Goal: Transaction & Acquisition: Book appointment/travel/reservation

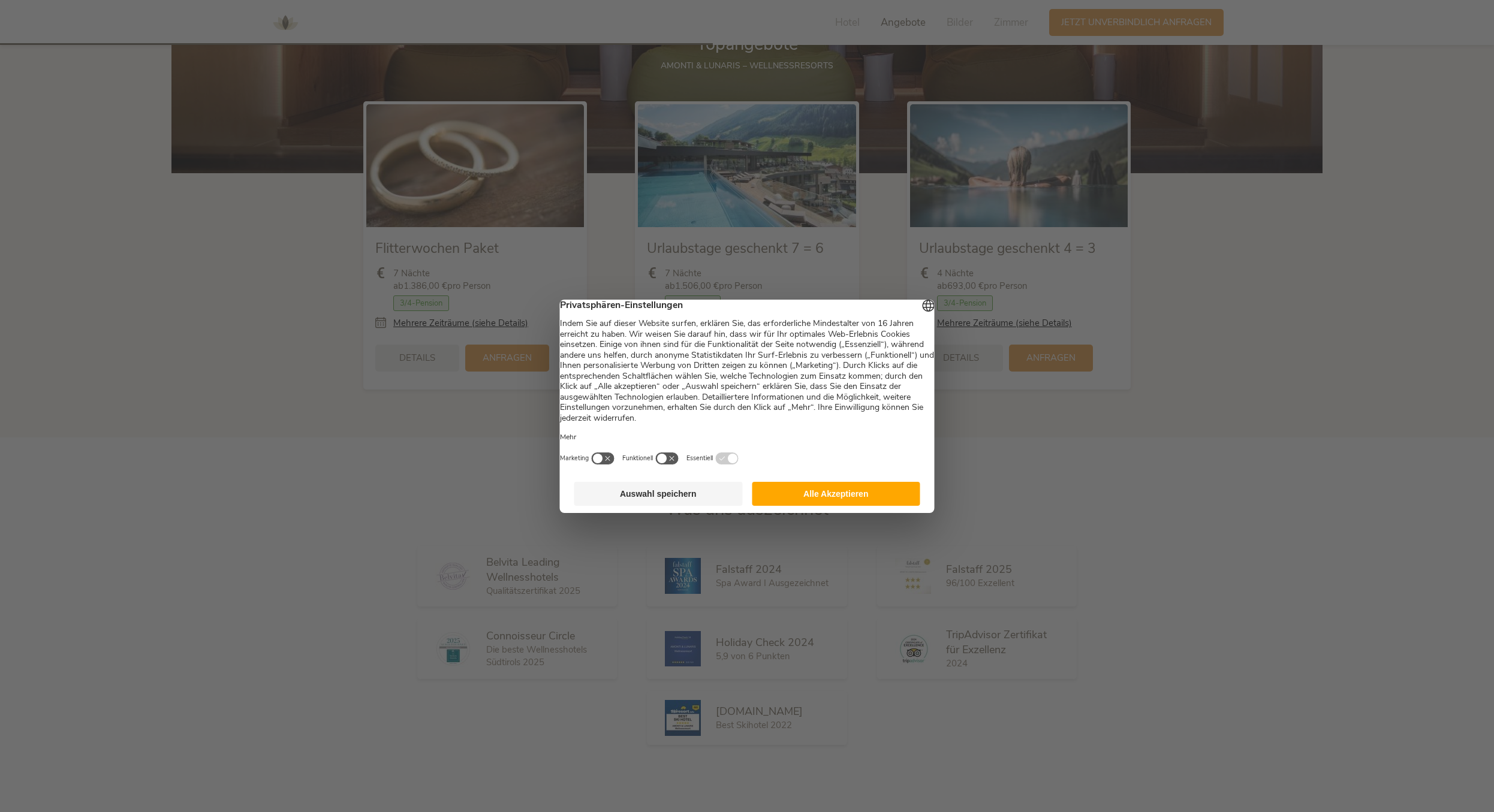
scroll to position [1773, 0]
click at [778, 503] on button "Alle Akzeptieren" at bounding box center [836, 494] width 169 height 24
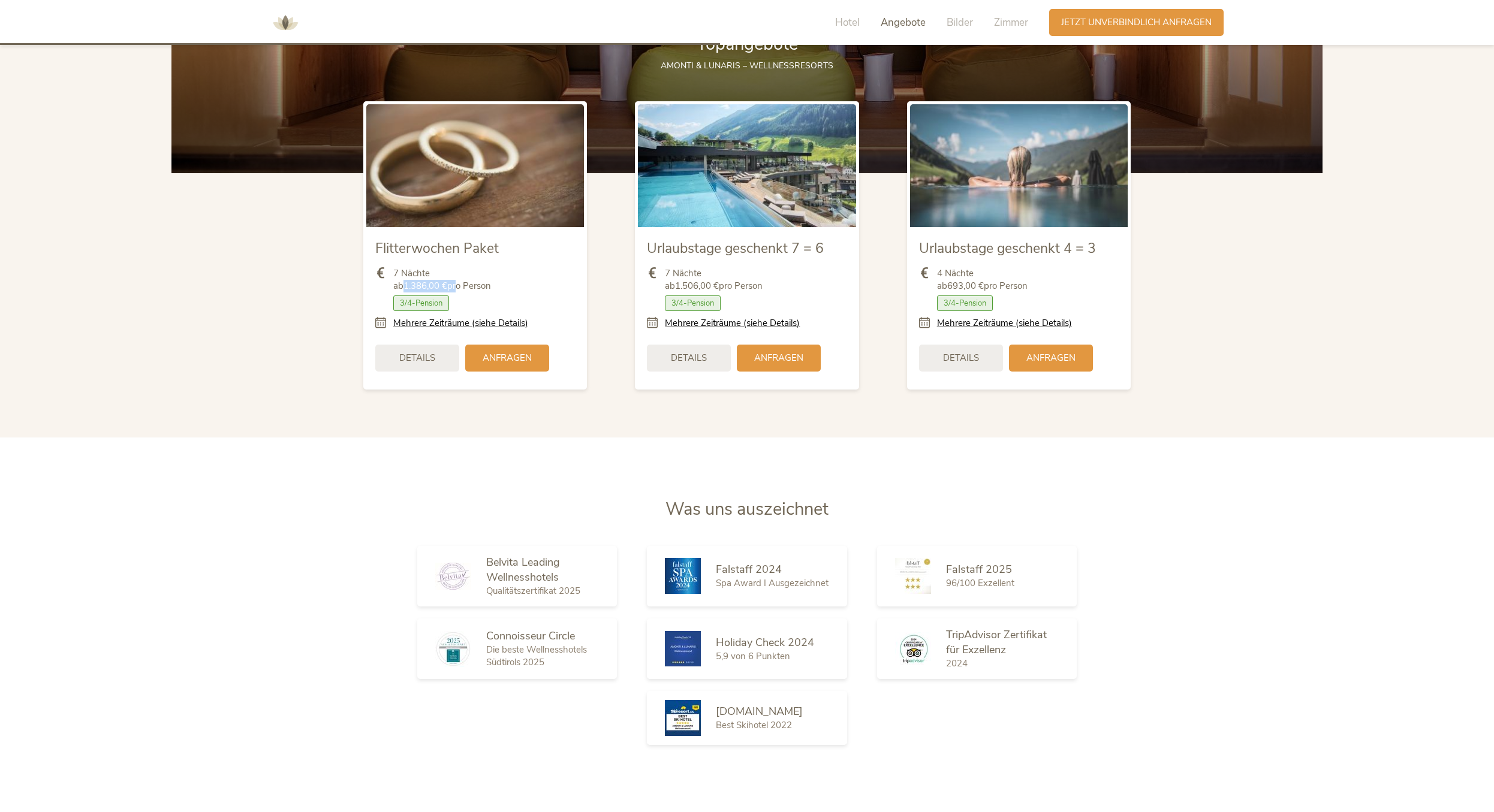
drag, startPoint x: 408, startPoint y: 285, endPoint x: 459, endPoint y: 288, distance: 51.1
click at [459, 288] on span "7 Nächte ab 1.386,00 € pro Person" at bounding box center [442, 280] width 98 height 25
click at [536, 420] on section "Topangebote AMONTI & LUNARIS – Wellnessresorts Flitterwochen Paket 7 Nächte ab …" at bounding box center [747, 185] width 1494 height 504
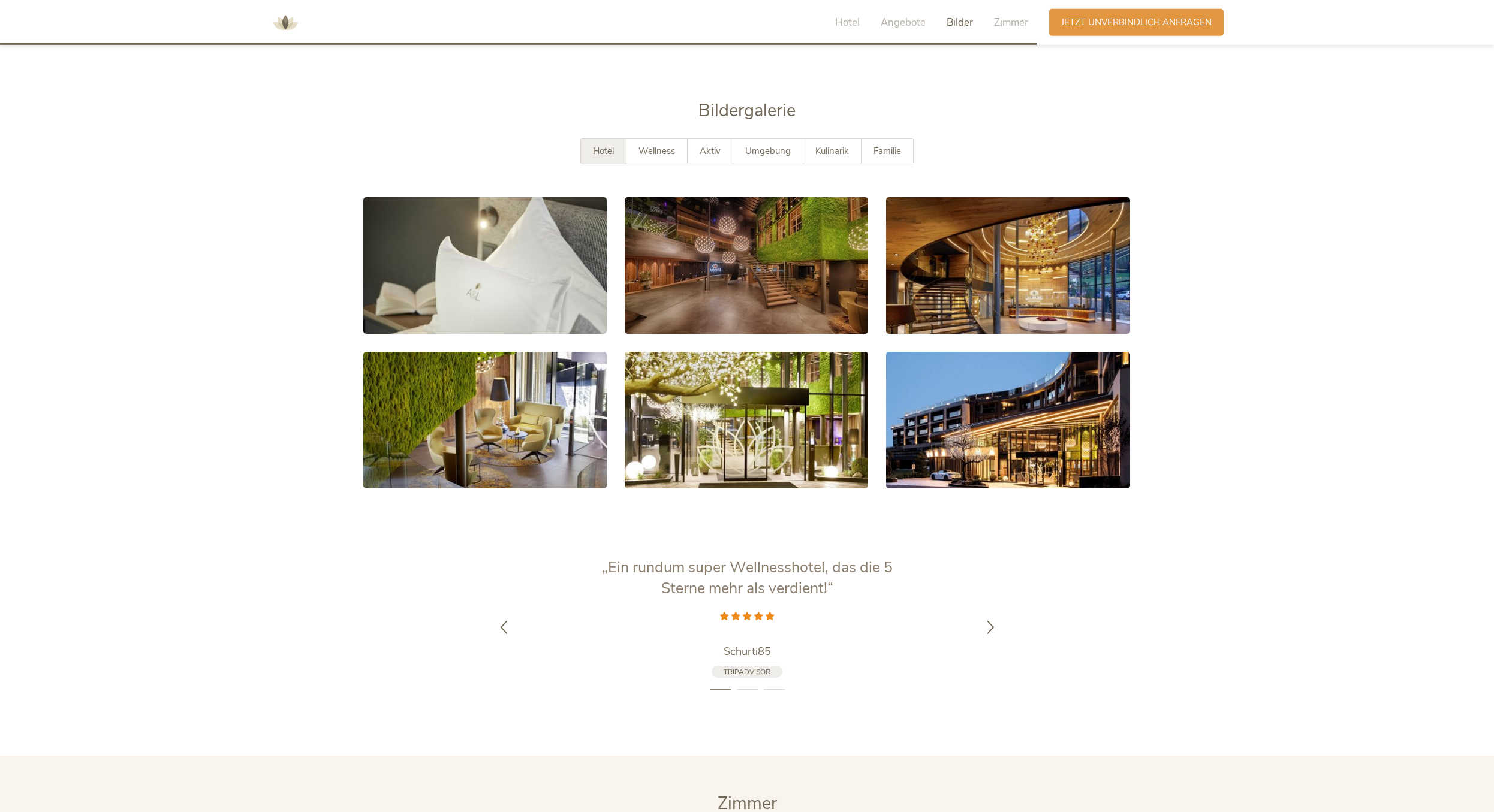
scroll to position [2568, 0]
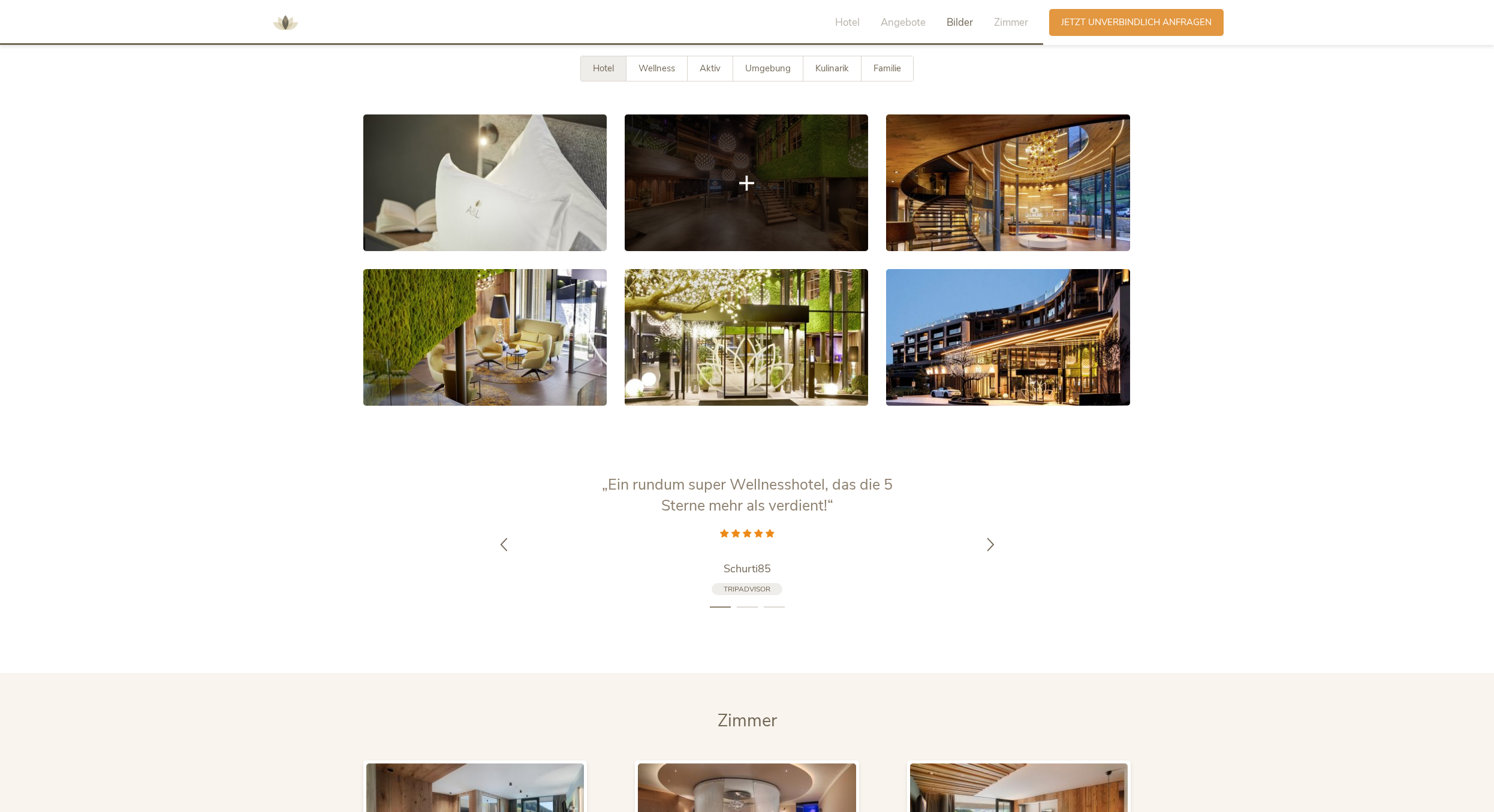
click at [727, 187] on link at bounding box center [747, 183] width 244 height 137
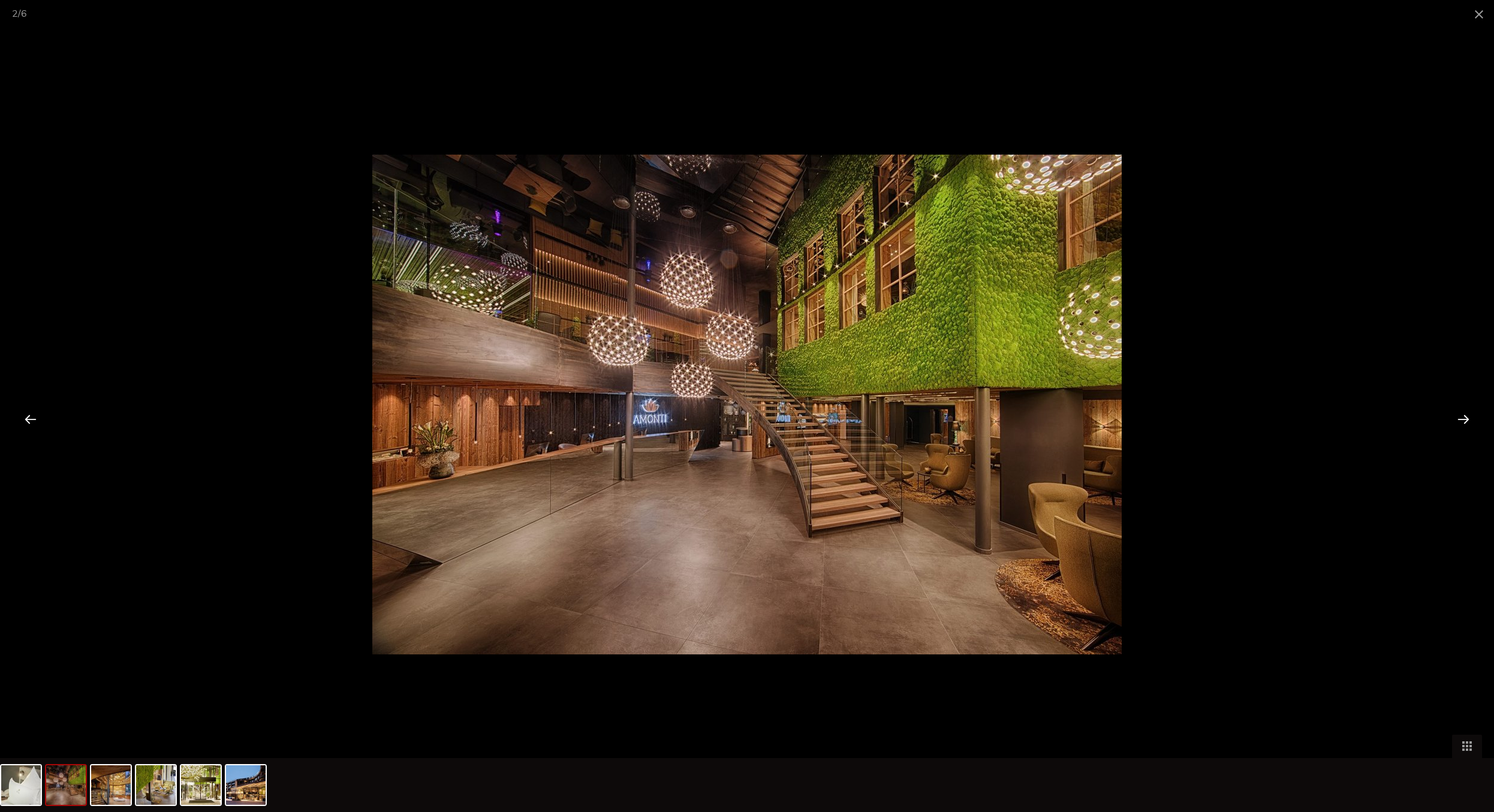
click at [1464, 427] on div at bounding box center [1464, 419] width 37 height 37
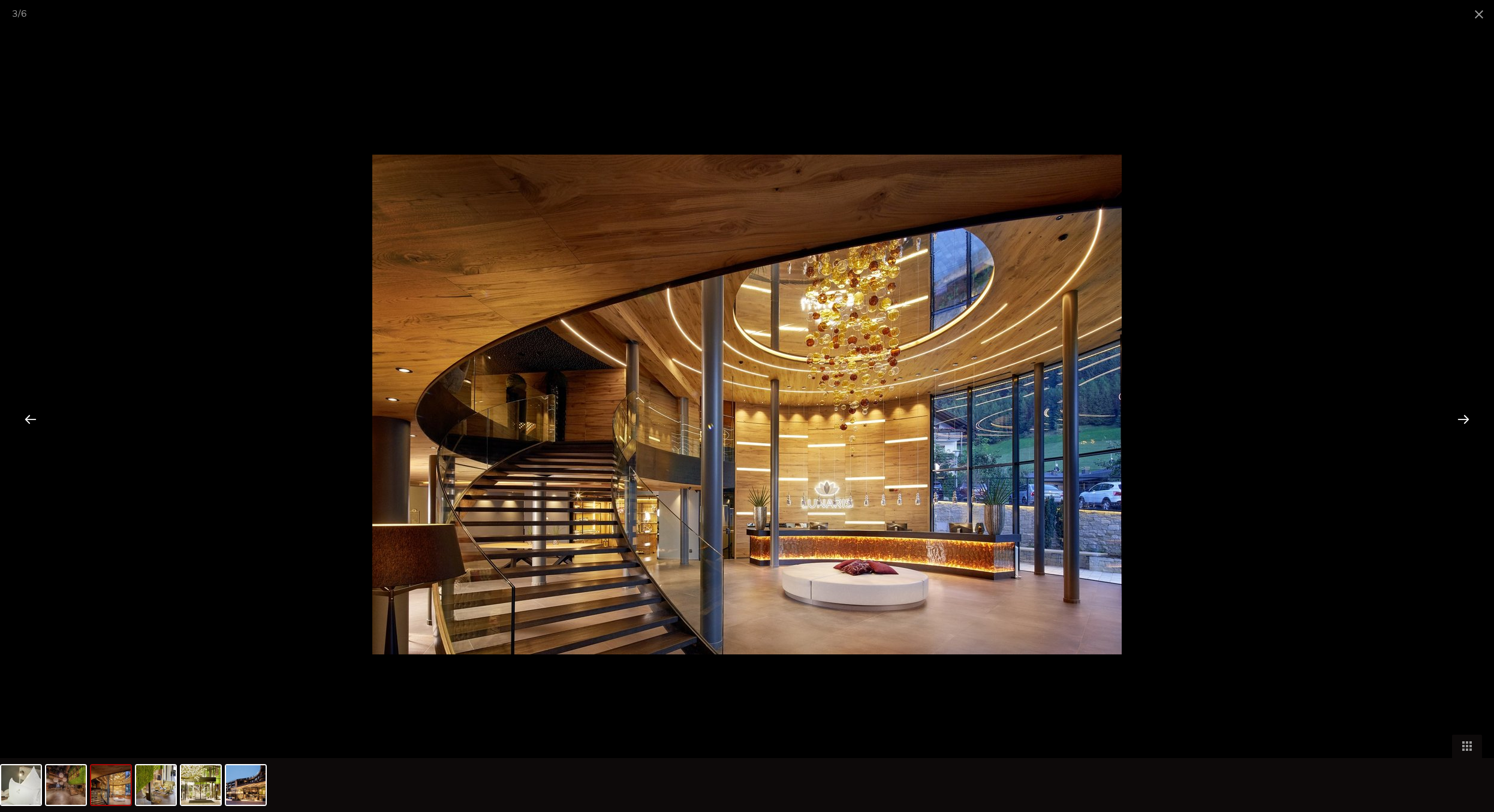
click at [1464, 427] on div at bounding box center [1464, 419] width 37 height 37
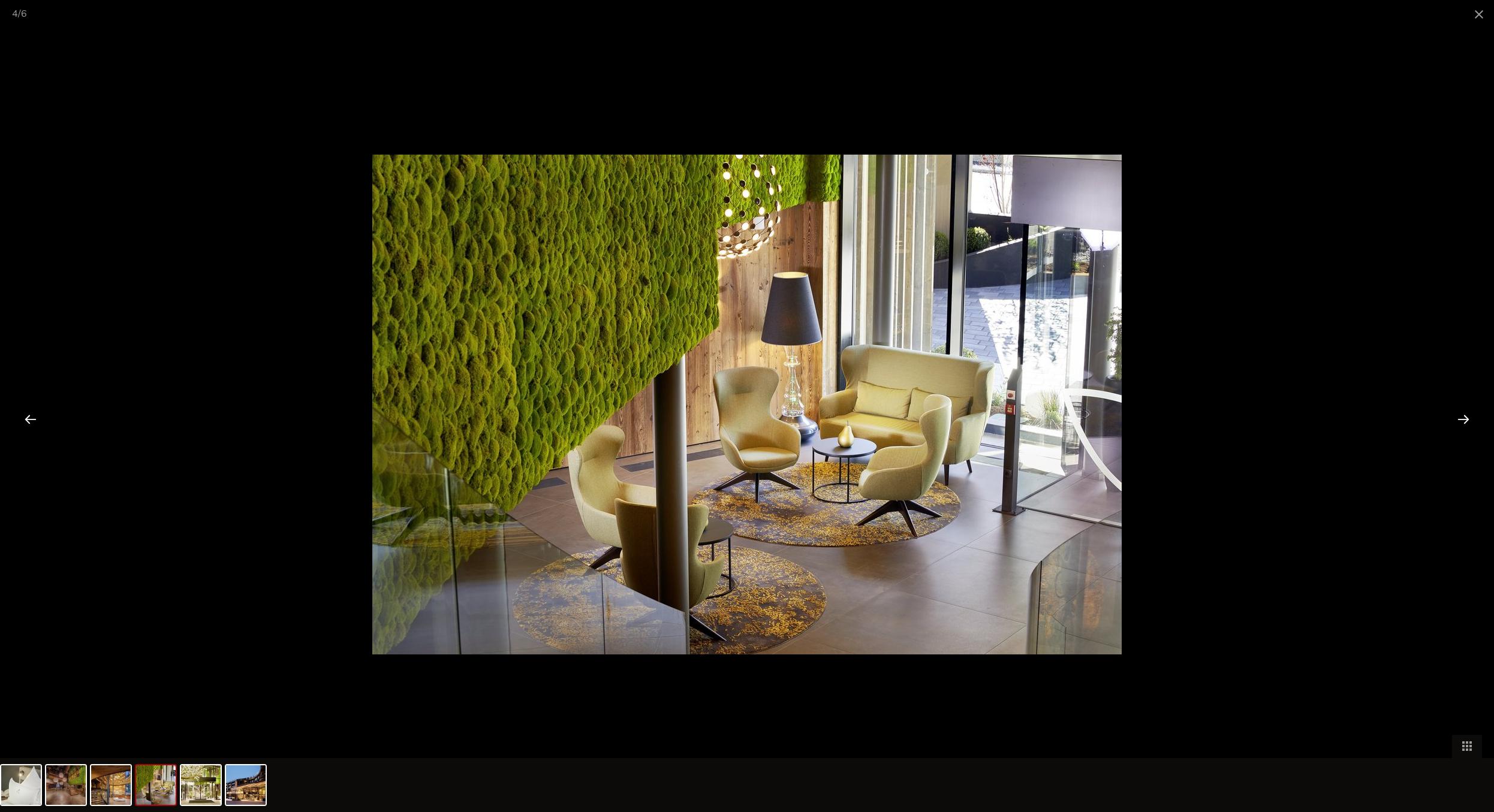
click at [1464, 427] on div at bounding box center [1464, 419] width 37 height 37
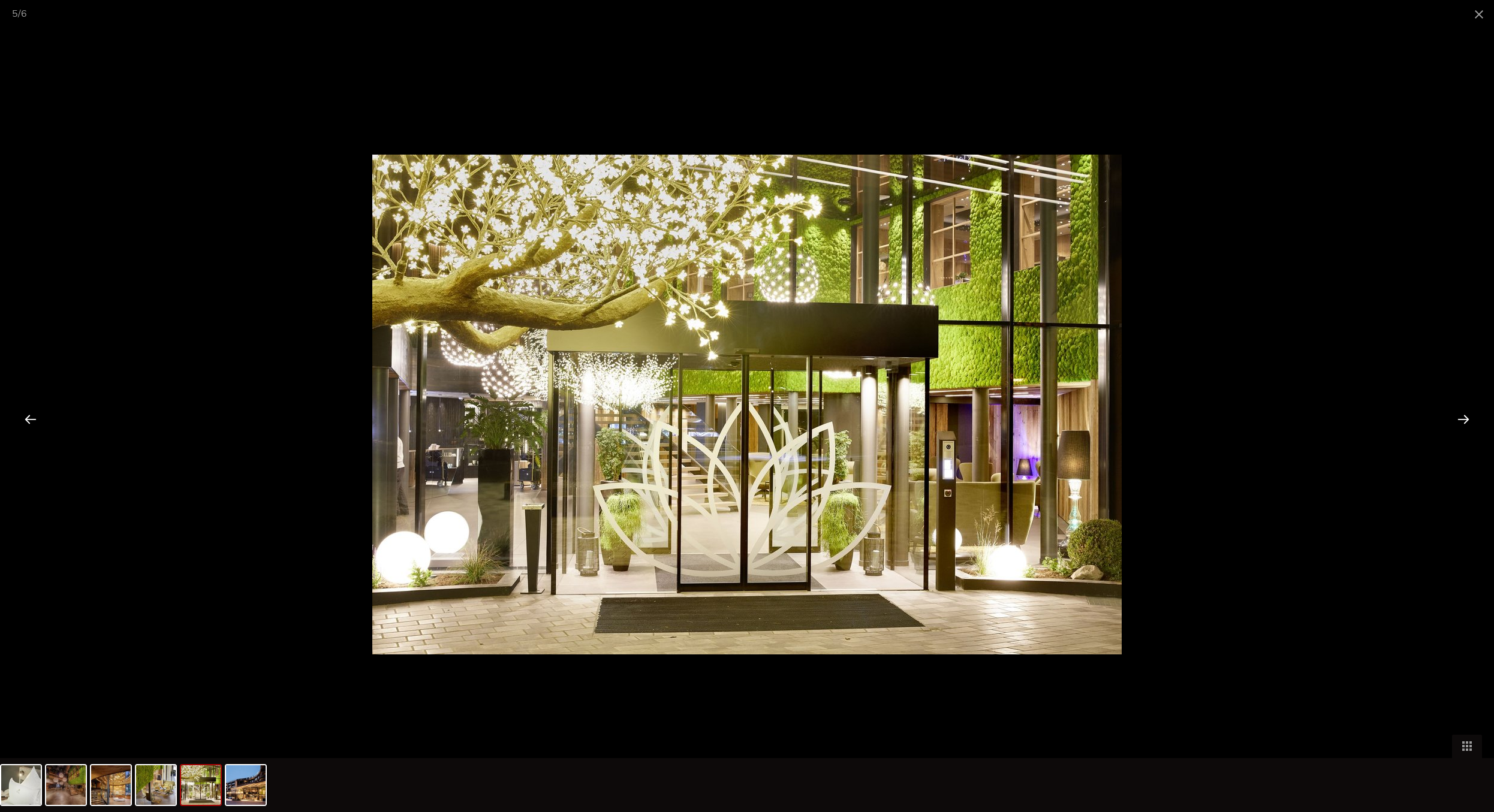
click at [1464, 427] on div at bounding box center [1464, 419] width 37 height 37
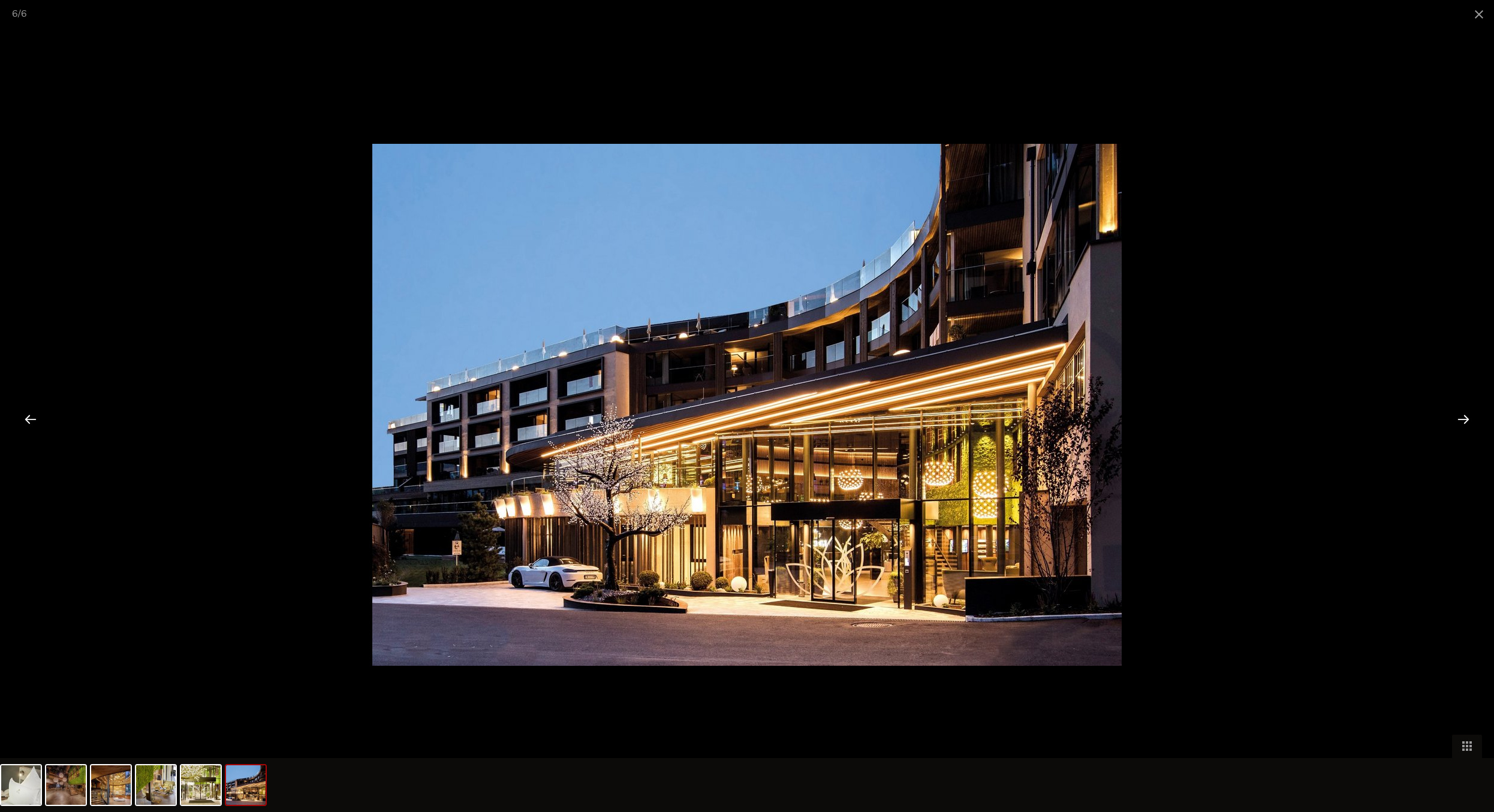
click at [1464, 427] on div at bounding box center [1464, 419] width 37 height 37
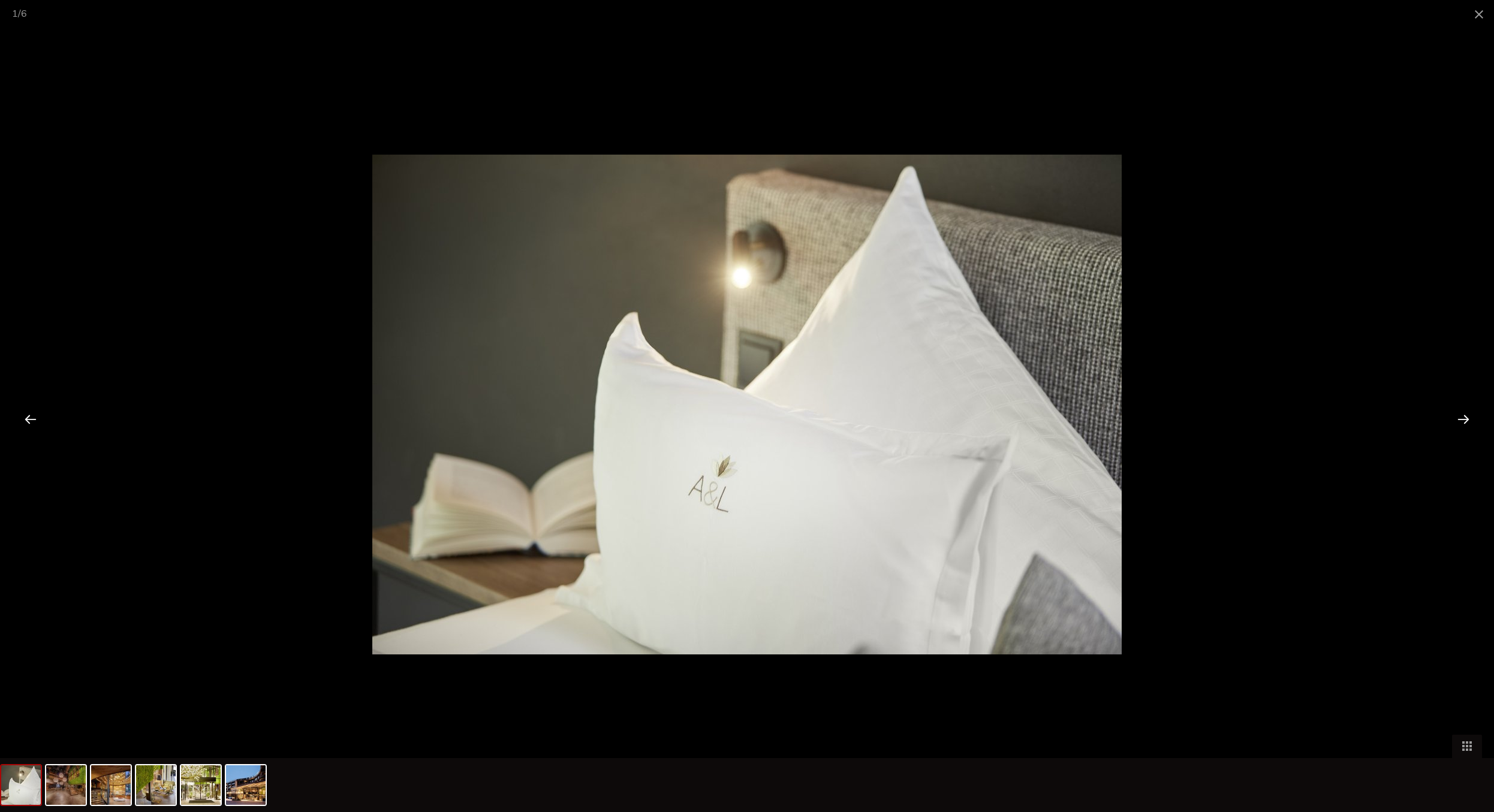
click at [1464, 427] on div at bounding box center [1464, 419] width 37 height 37
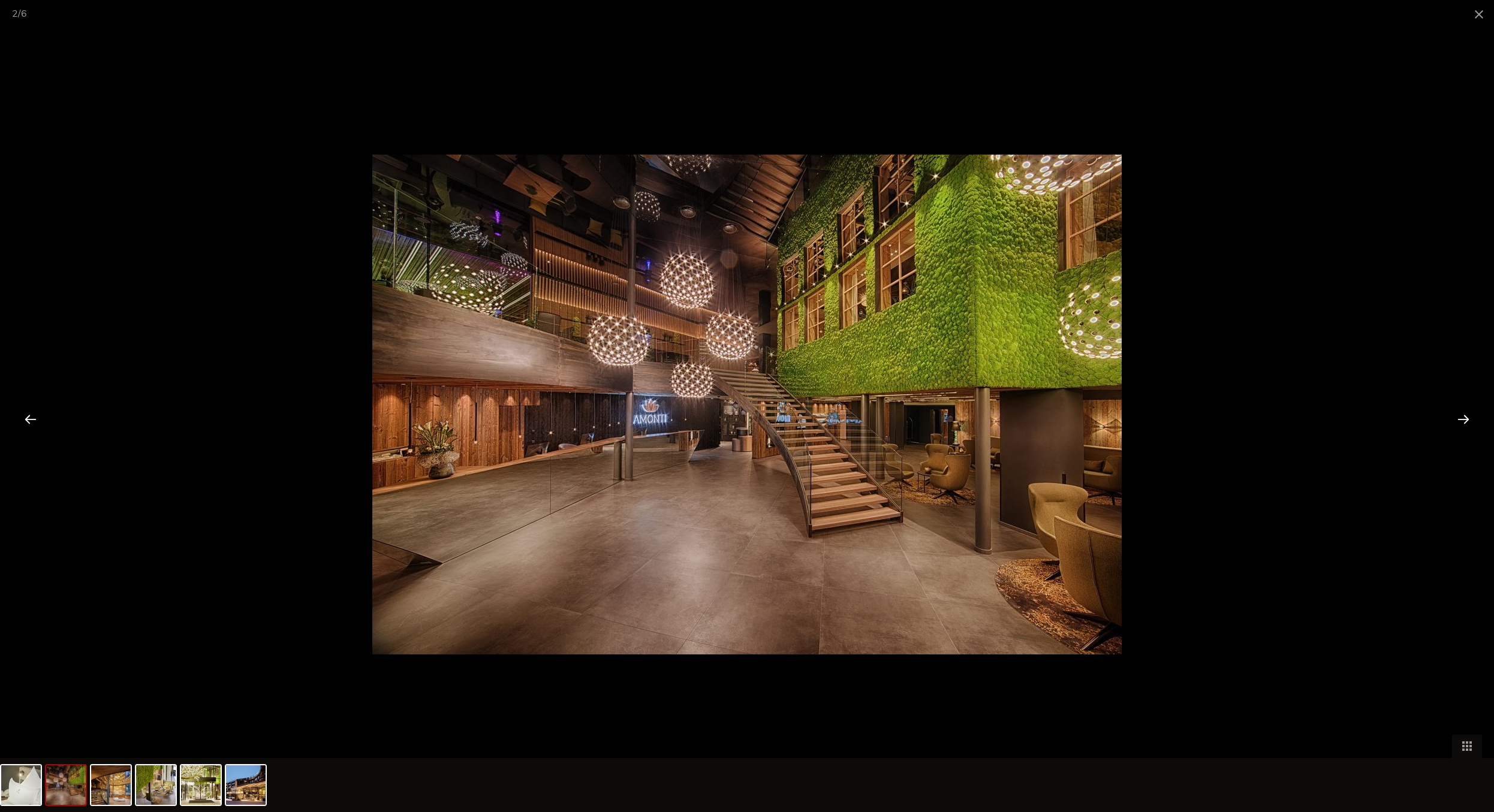
click at [1446, 424] on div at bounding box center [1464, 419] width 37 height 37
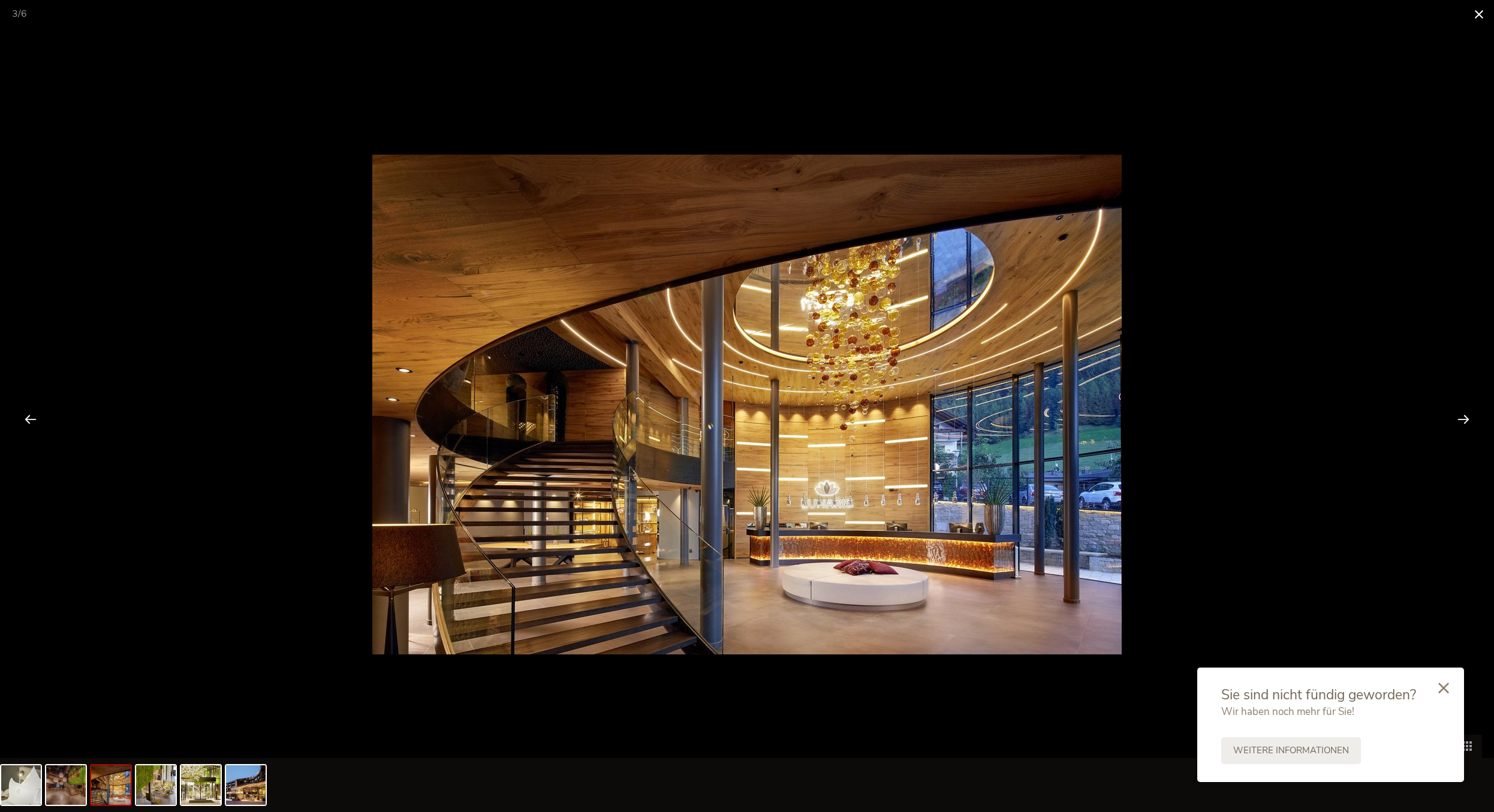
click at [1469, 14] on span at bounding box center [1479, 14] width 30 height 29
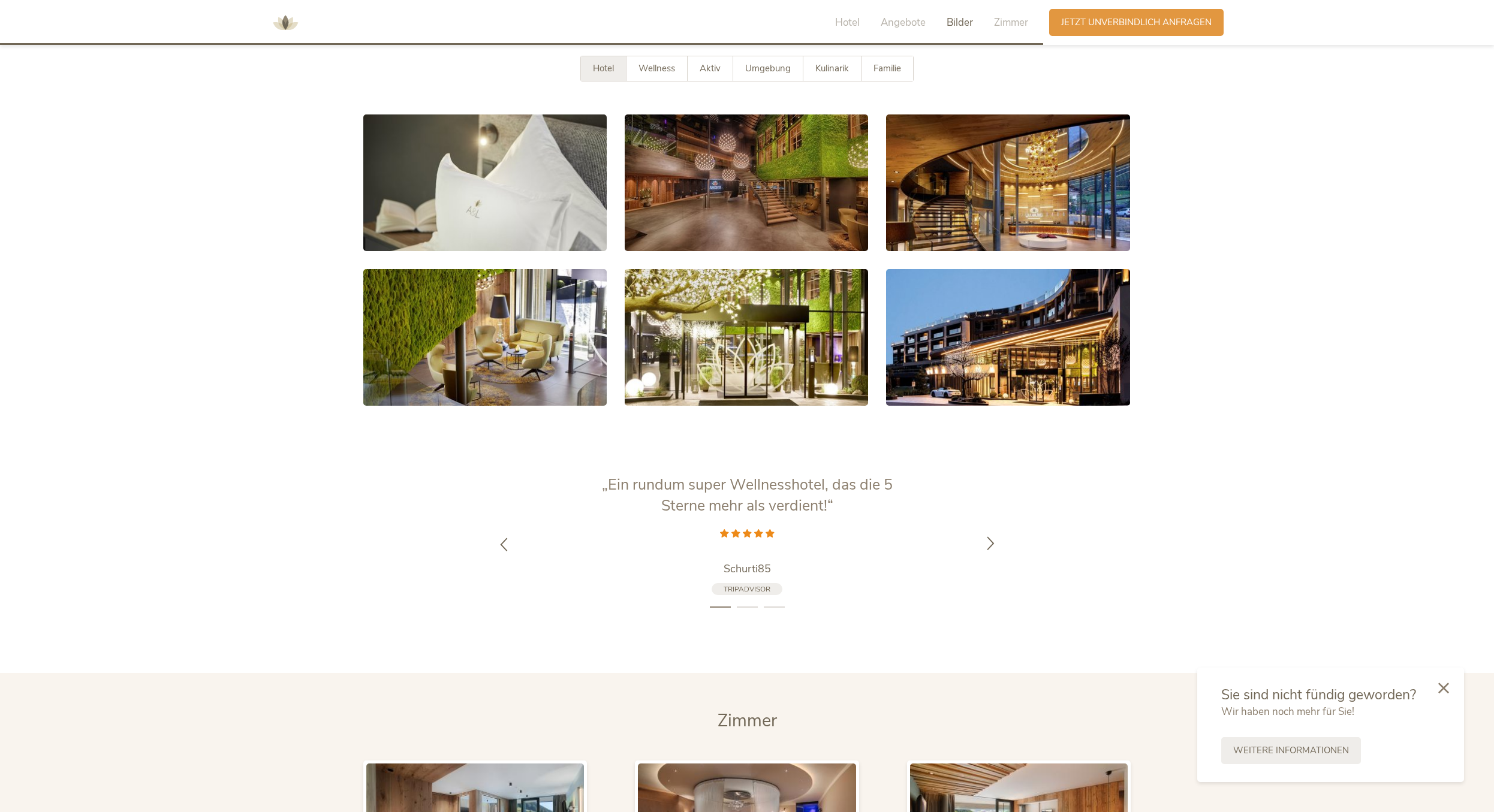
click at [990, 546] on icon at bounding box center [990, 543] width 14 height 14
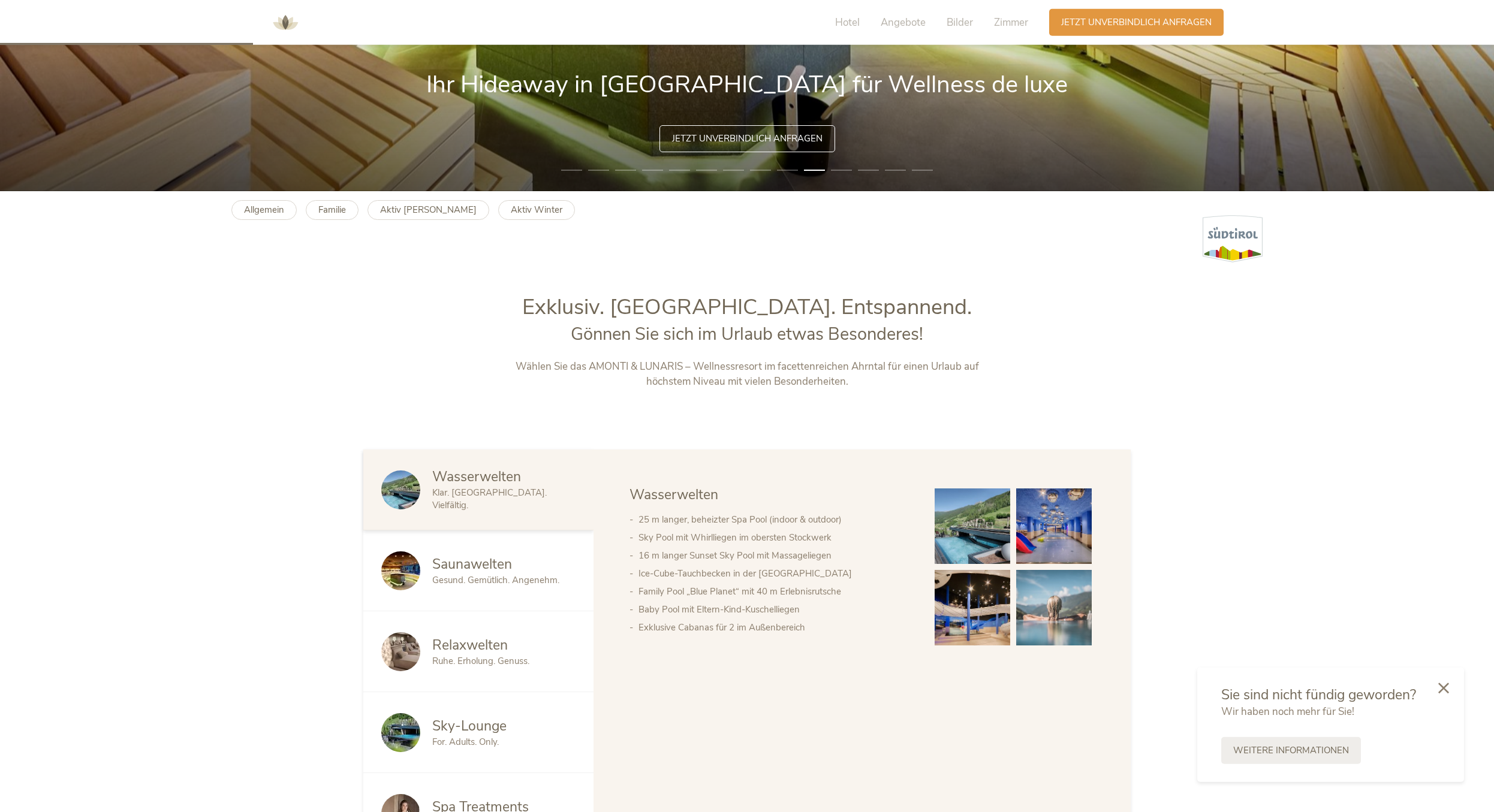
scroll to position [612, 0]
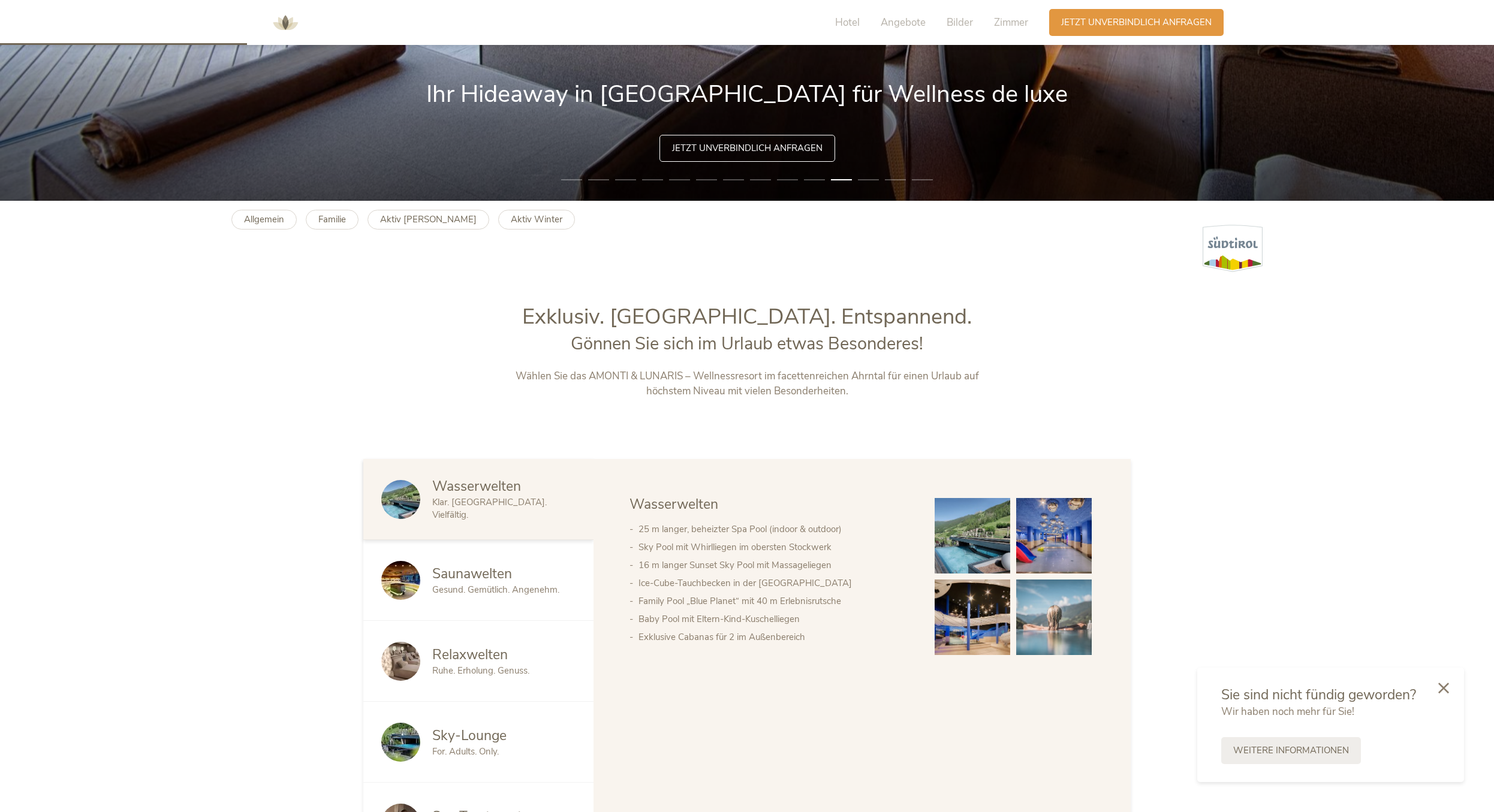
click at [521, 562] on div "Saunawelten Gesund. Gemütlich. Angenehm." at bounding box center [478, 580] width 230 height 81
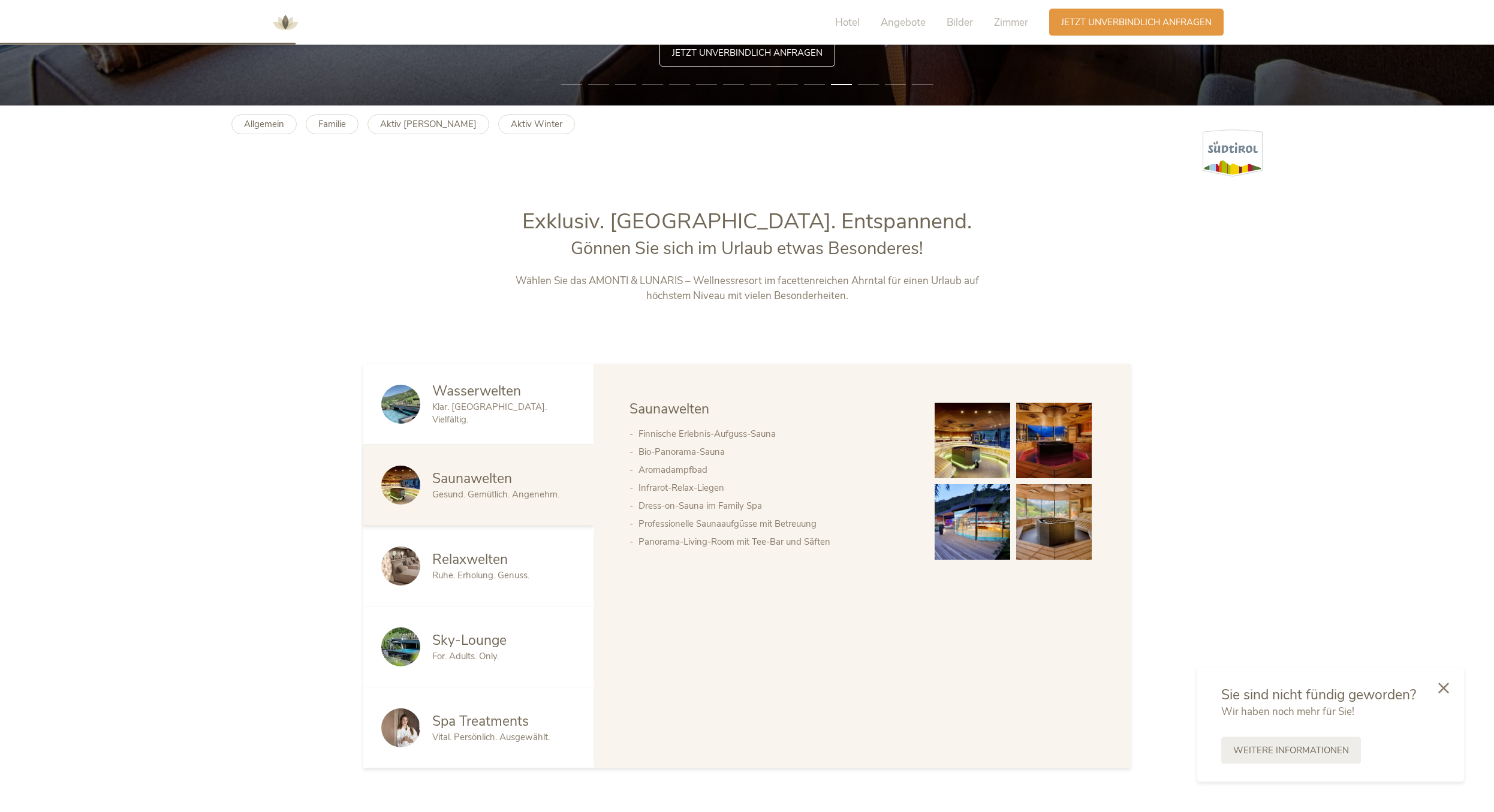
scroll to position [734, 0]
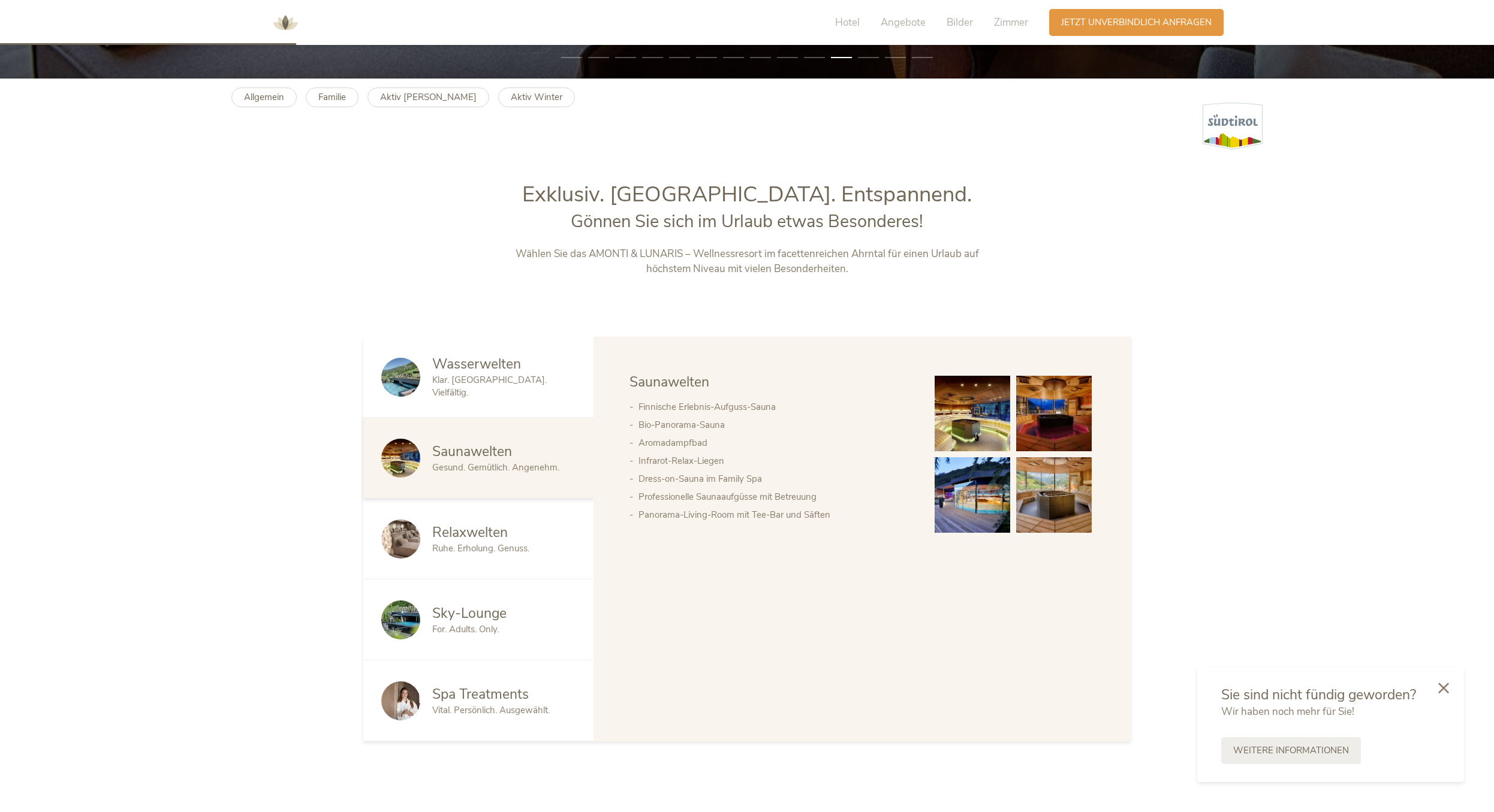
click at [487, 535] on span "Relaxwelten" at bounding box center [470, 532] width 76 height 18
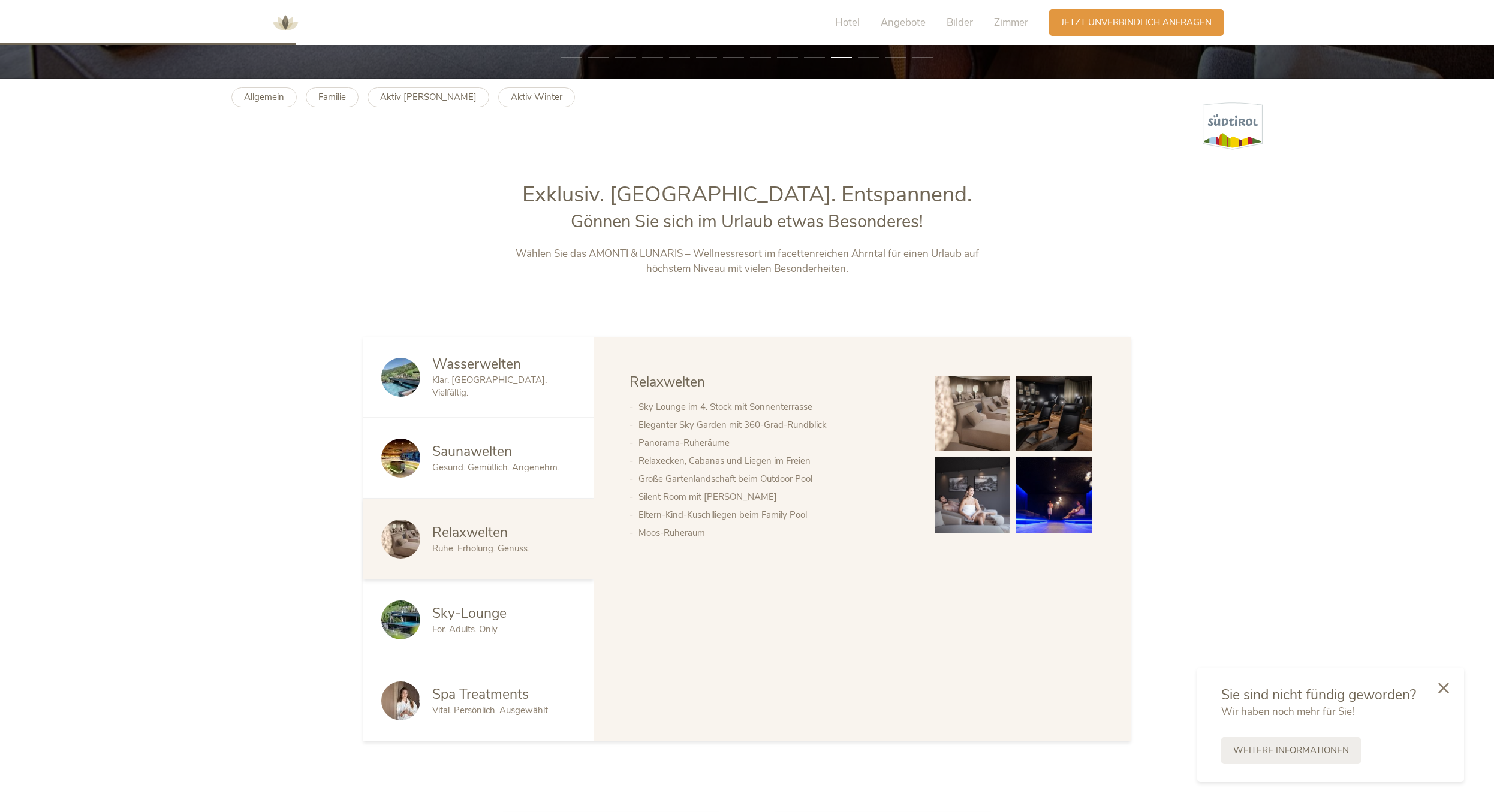
click at [483, 615] on span "Sky-Lounge" at bounding box center [469, 614] width 75 height 18
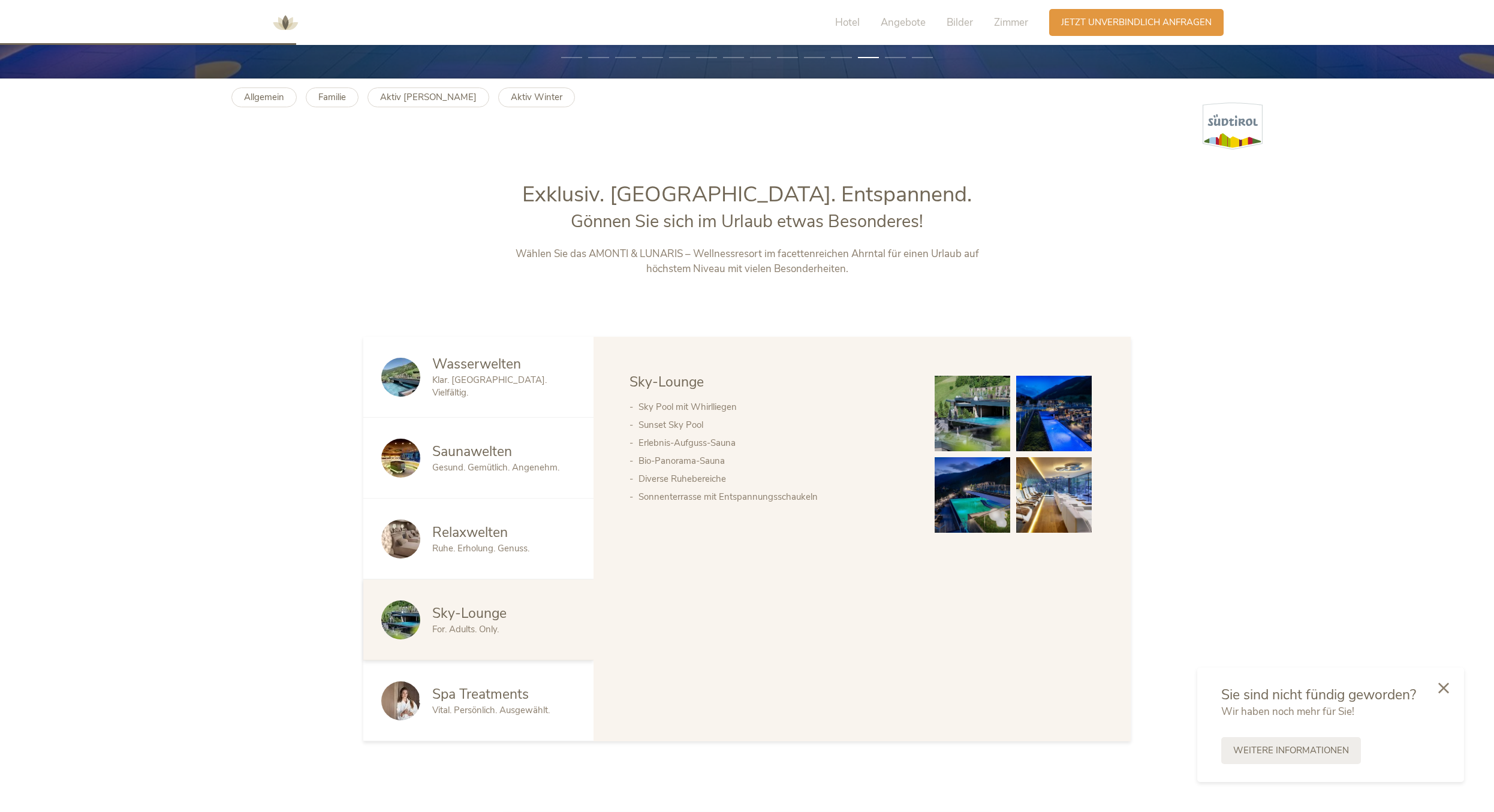
click at [480, 699] on span "Spa Treatments" at bounding box center [480, 695] width 97 height 18
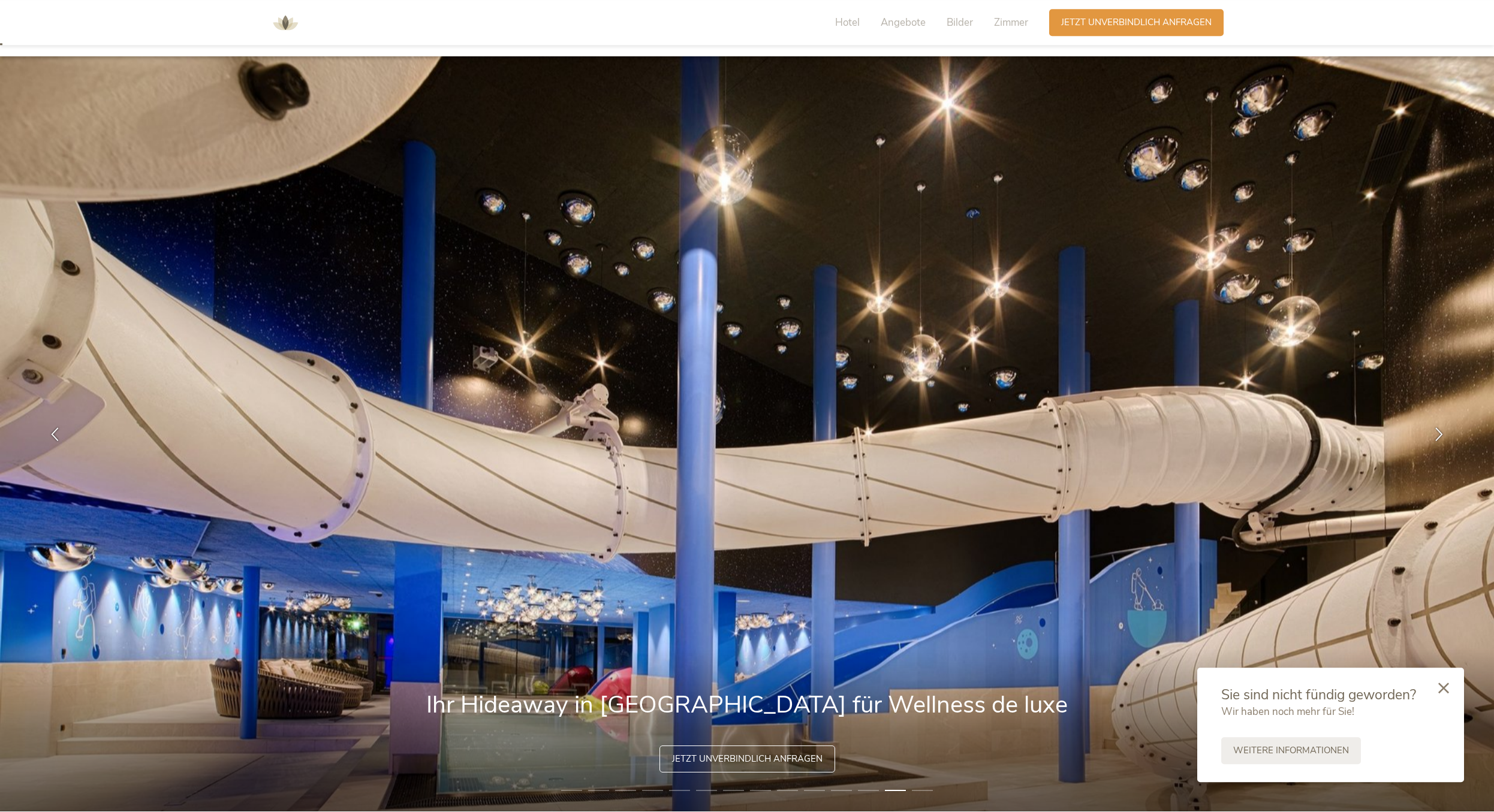
scroll to position [0, 0]
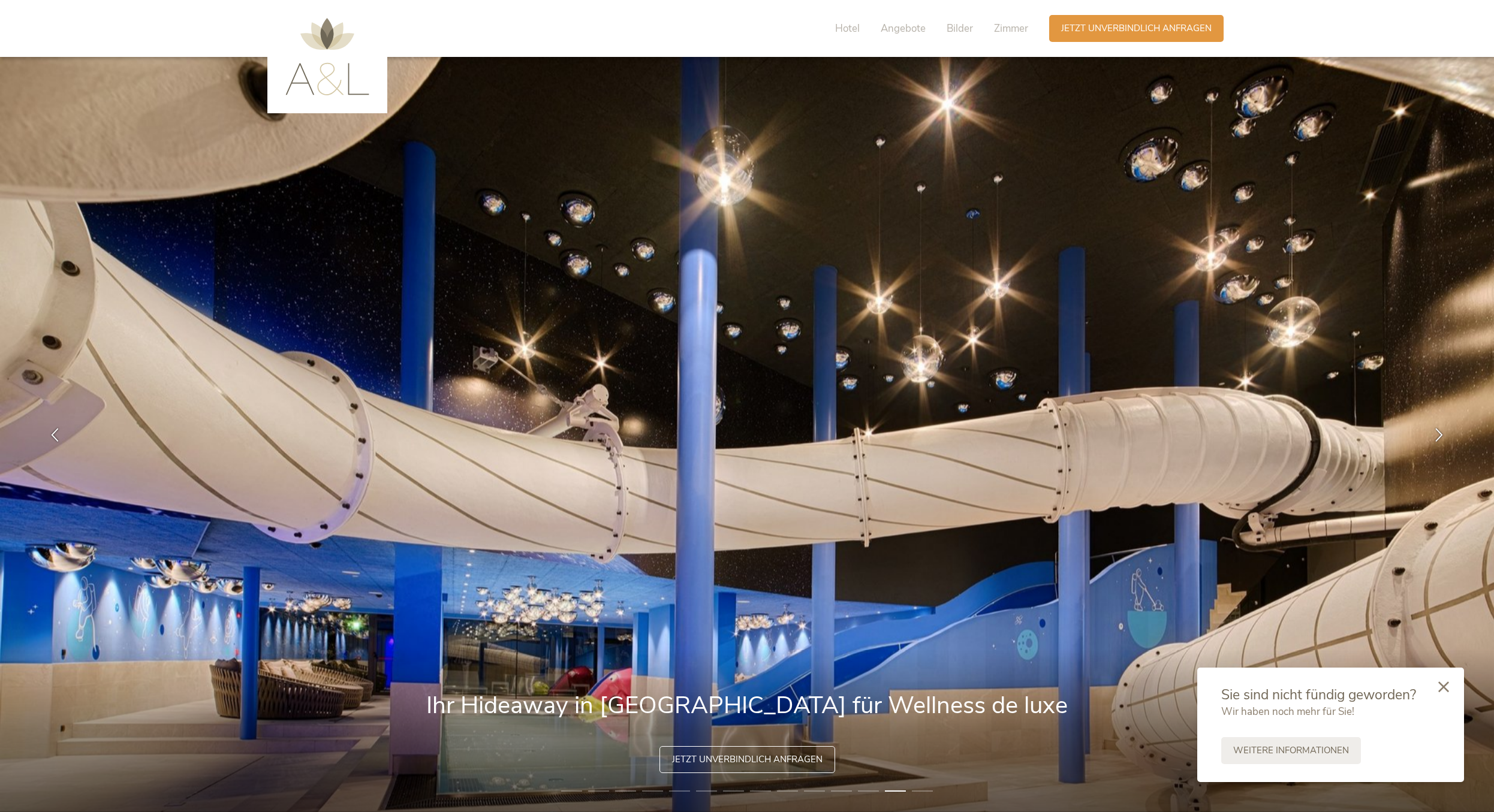
click at [1430, 690] on div at bounding box center [1443, 687] width 41 height 42
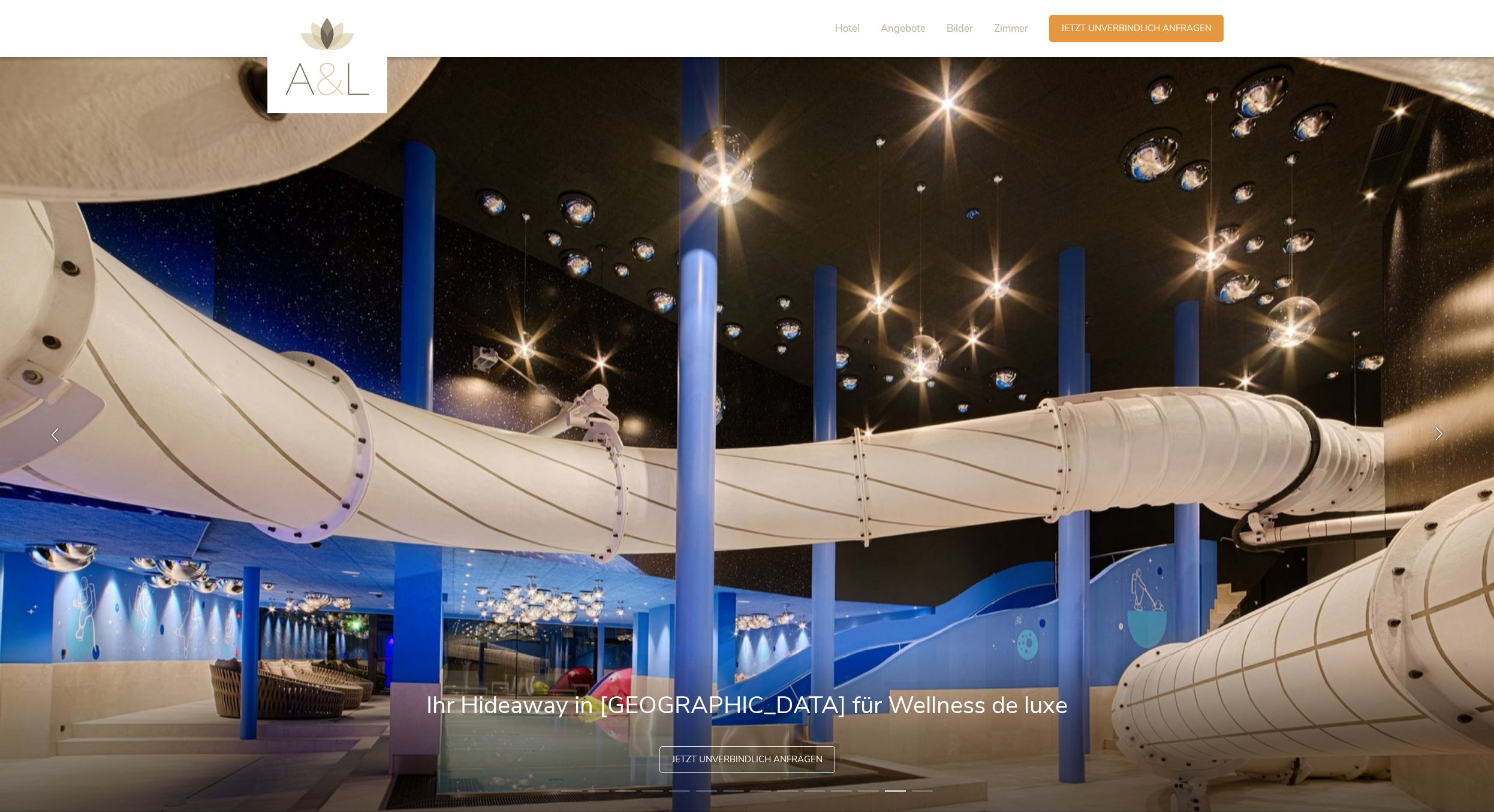
click at [1446, 442] on div at bounding box center [1439, 435] width 38 height 38
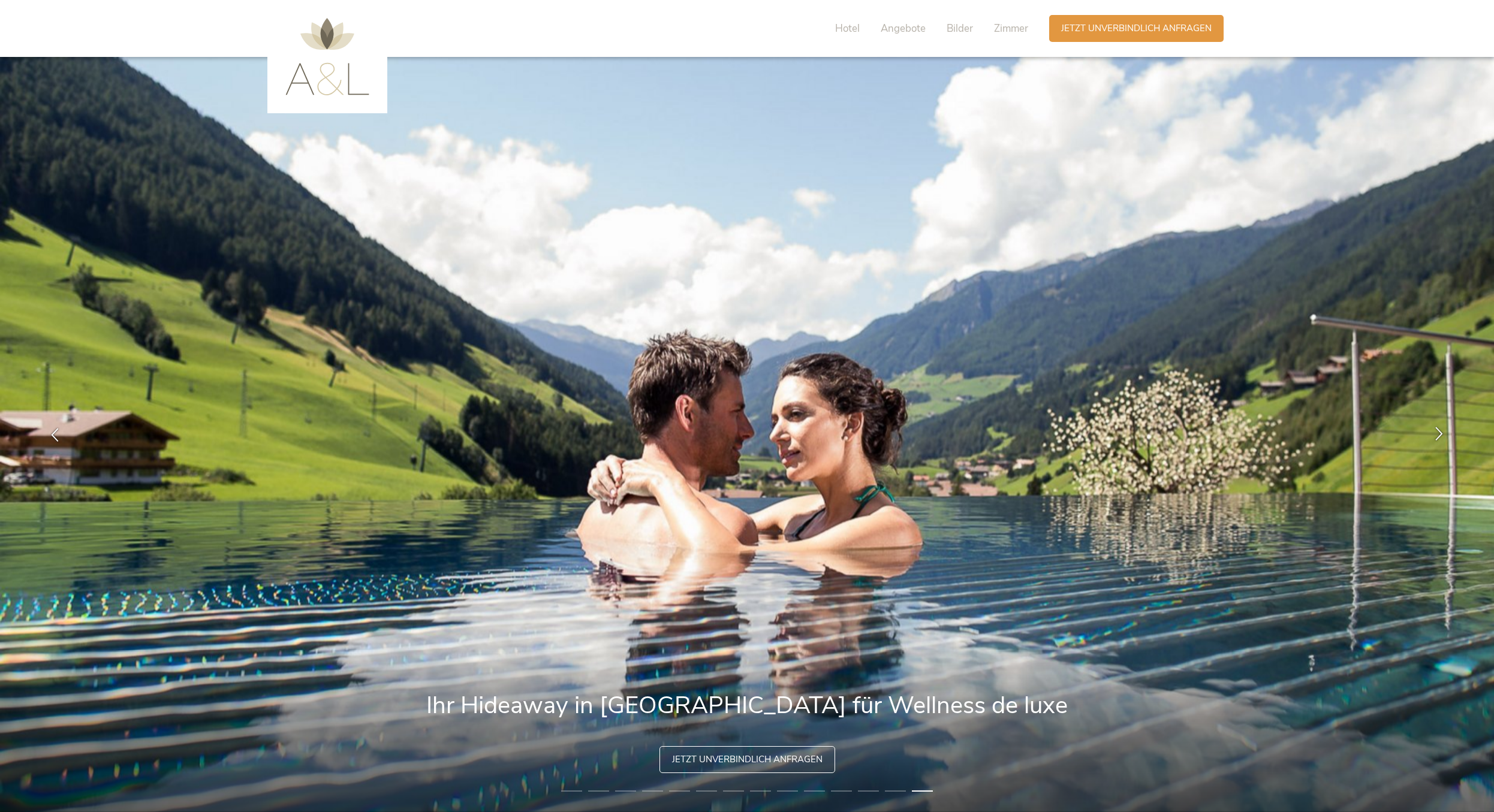
click at [1440, 431] on icon at bounding box center [1439, 434] width 14 height 14
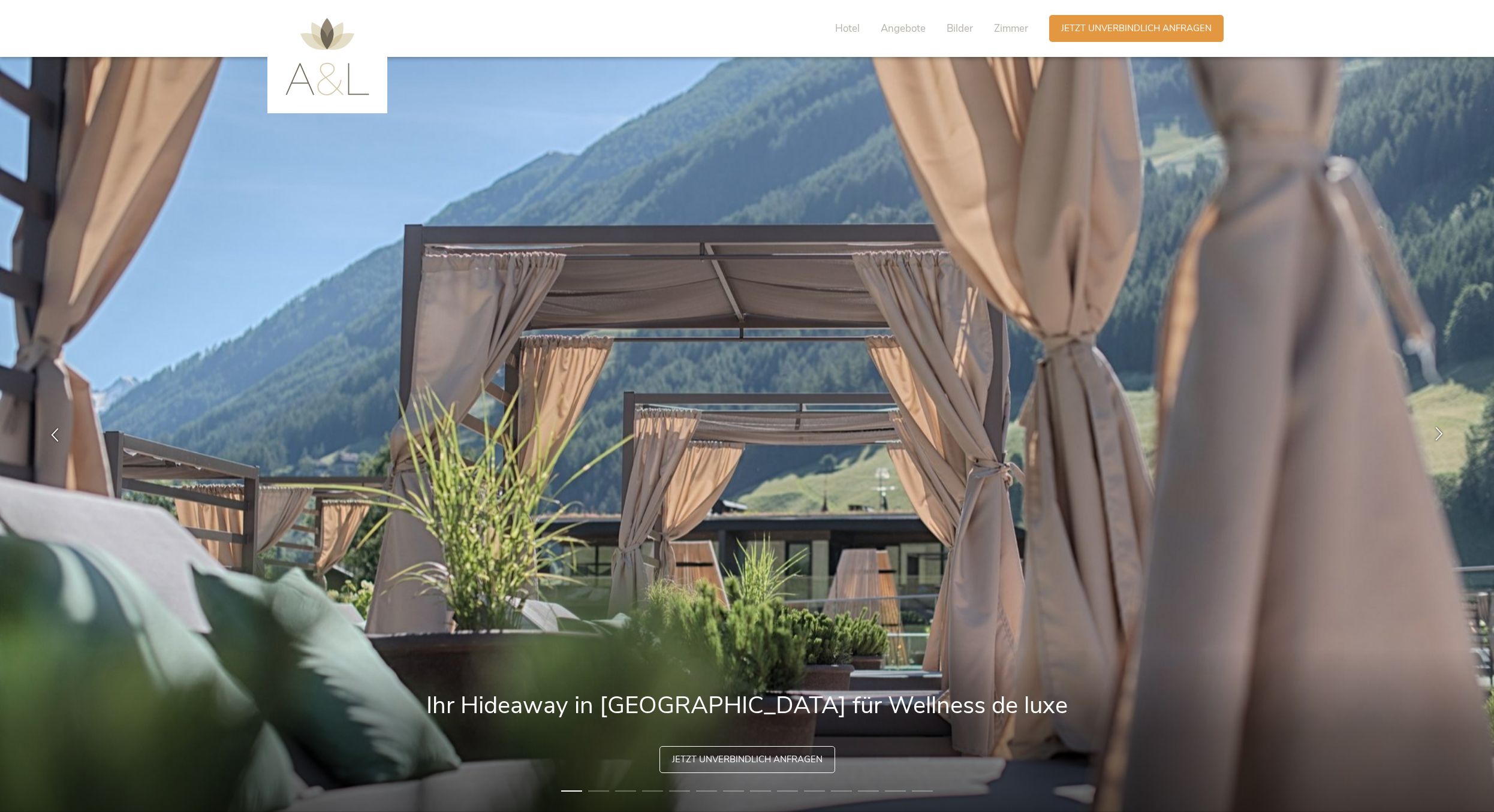
click at [1440, 431] on icon at bounding box center [1439, 434] width 14 height 14
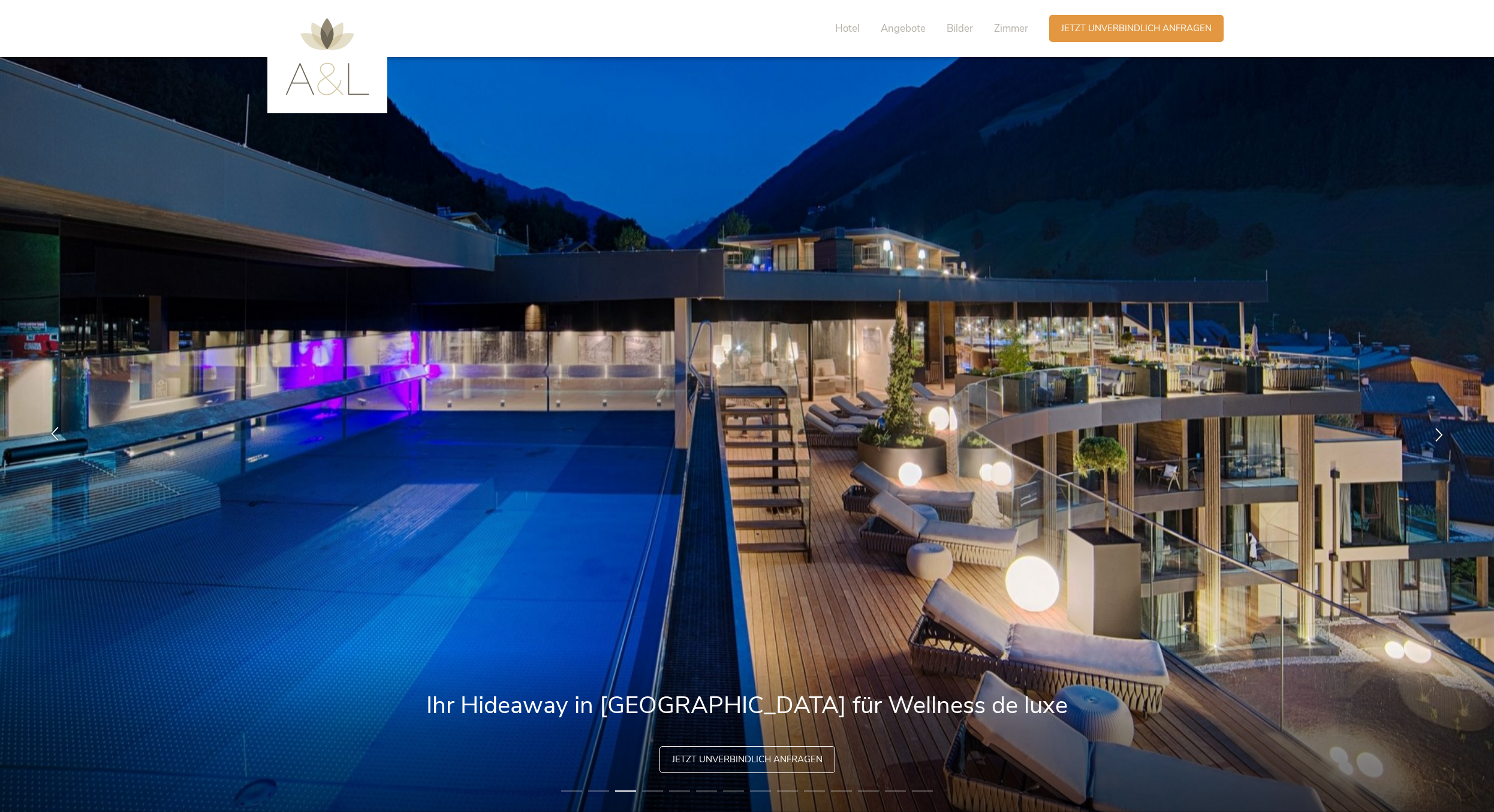
click at [59, 442] on div at bounding box center [54, 435] width 38 height 38
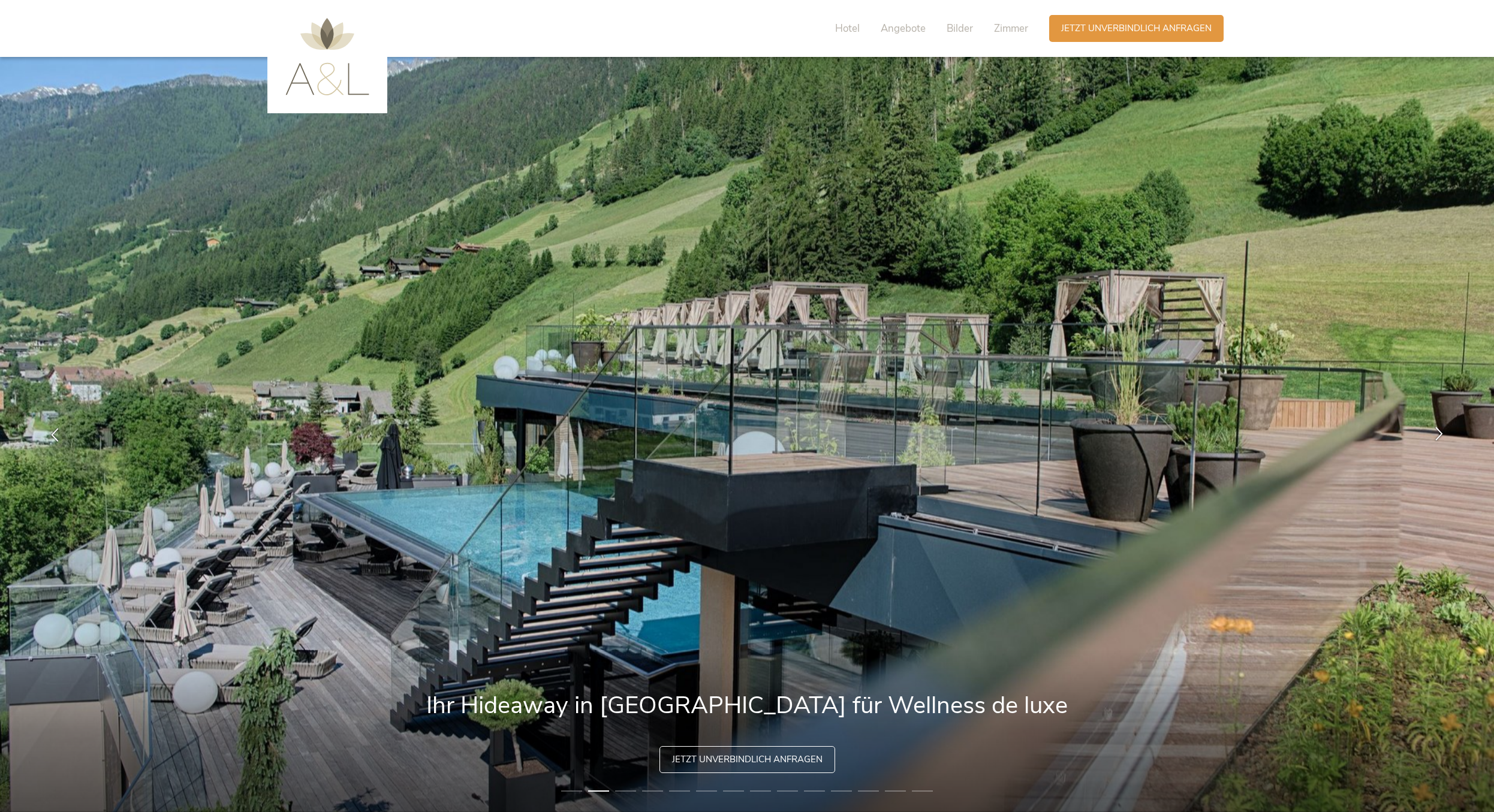
click at [1421, 433] on div at bounding box center [1439, 435] width 38 height 38
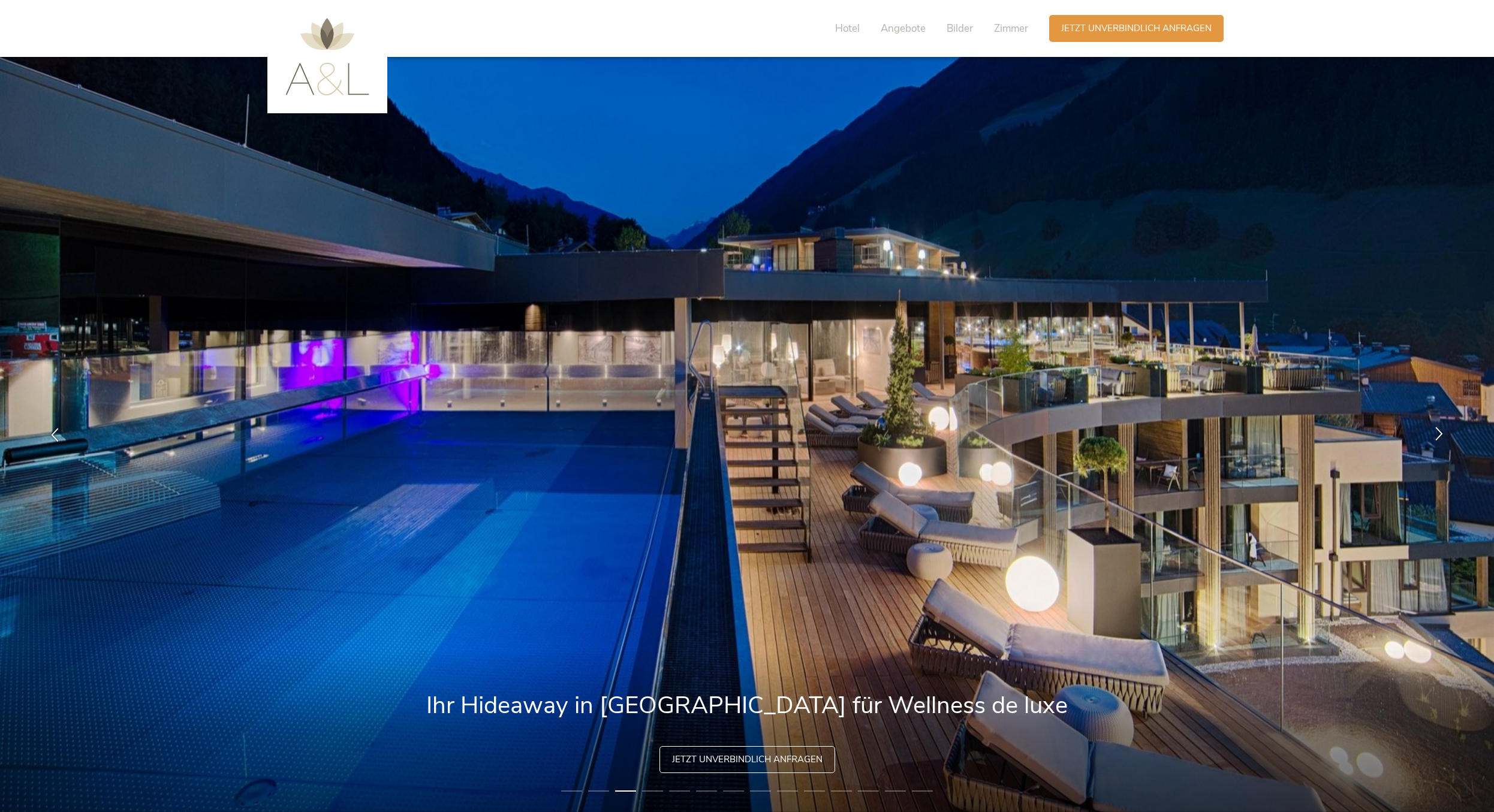
click at [1421, 433] on div at bounding box center [1439, 435] width 38 height 38
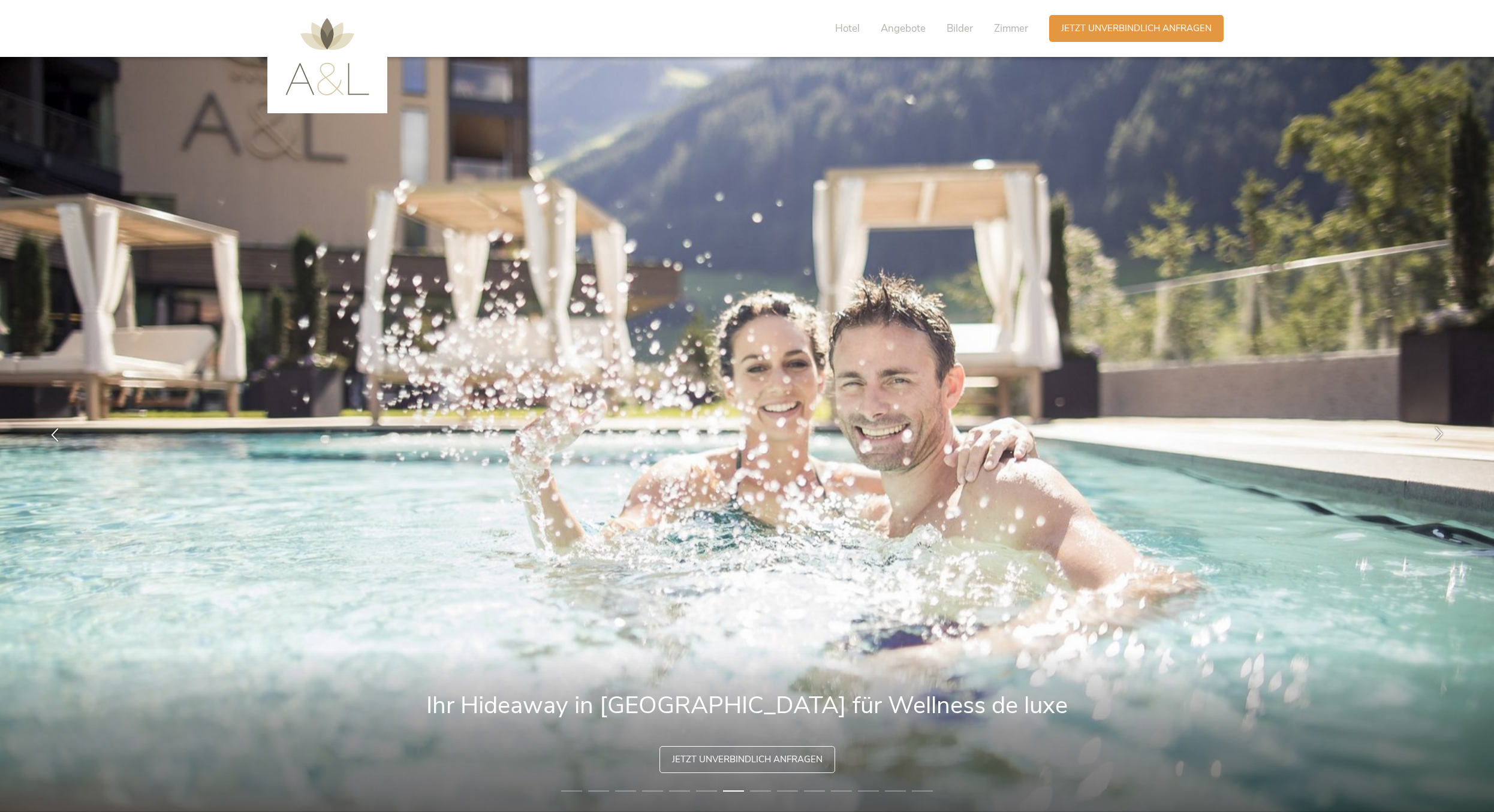
click at [1449, 436] on div at bounding box center [1439, 435] width 38 height 38
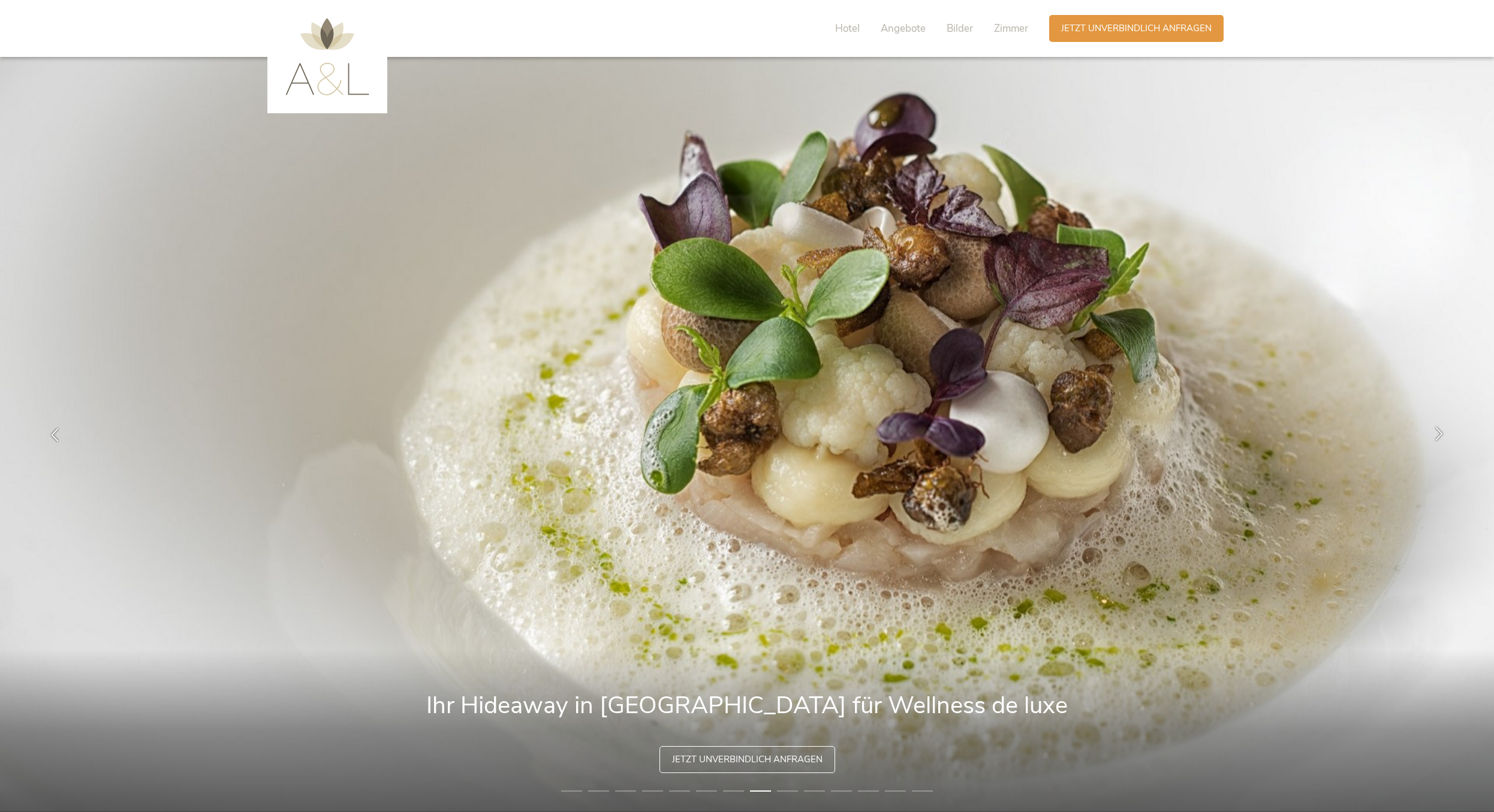
click at [1449, 436] on div at bounding box center [1439, 435] width 38 height 38
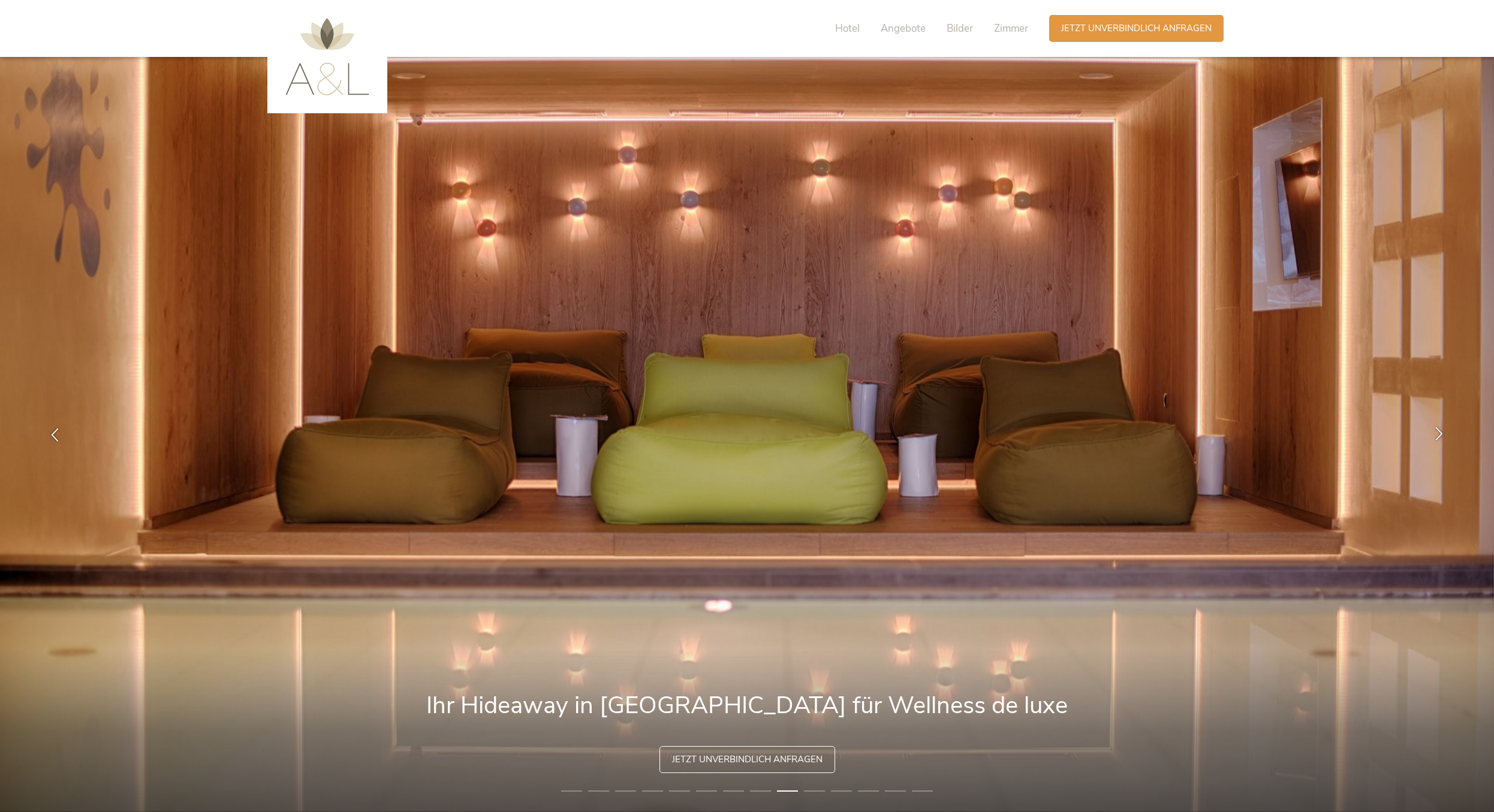
click at [1449, 436] on div at bounding box center [1439, 435] width 38 height 38
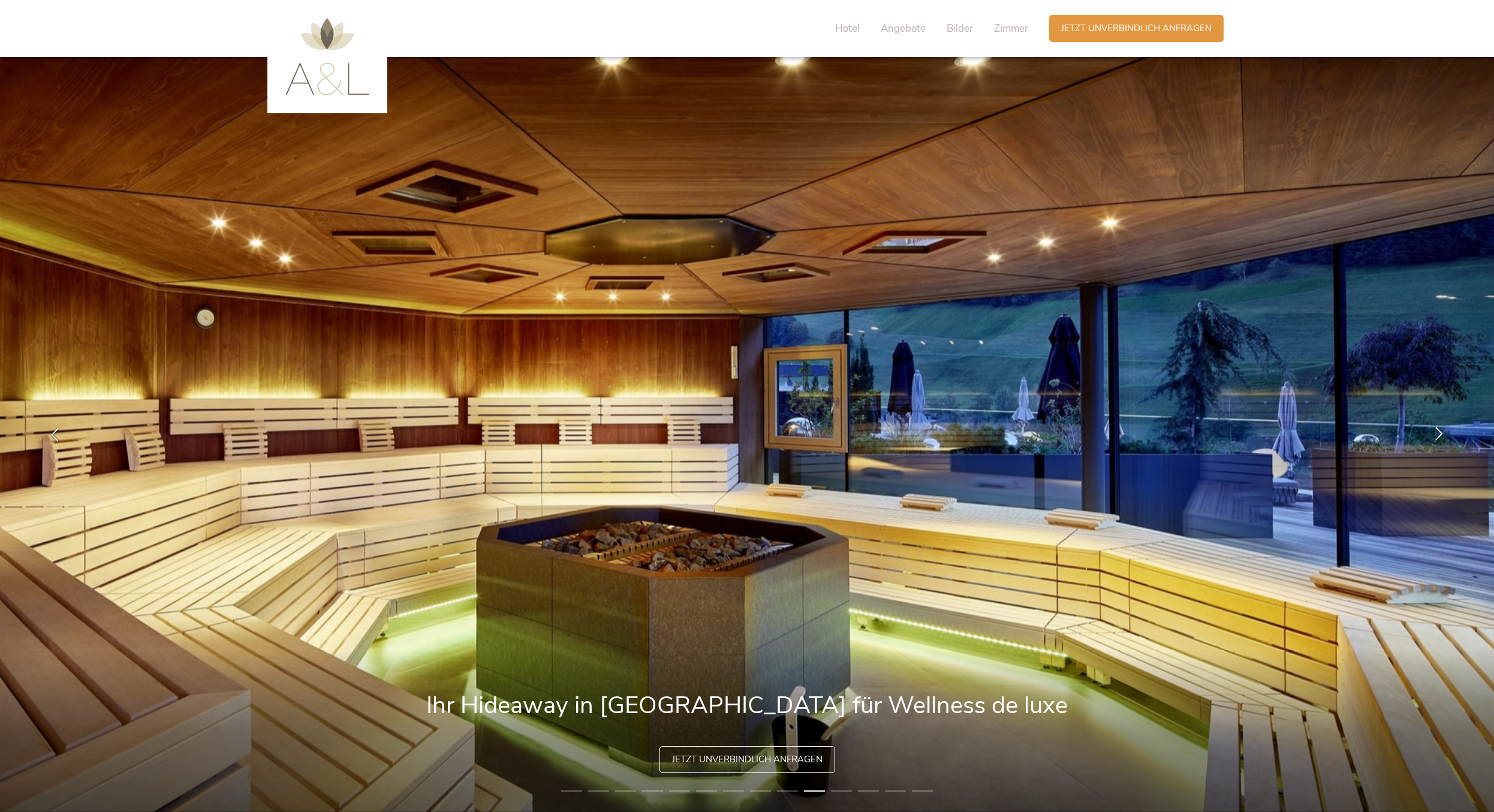
click at [1449, 436] on div at bounding box center [1439, 435] width 38 height 38
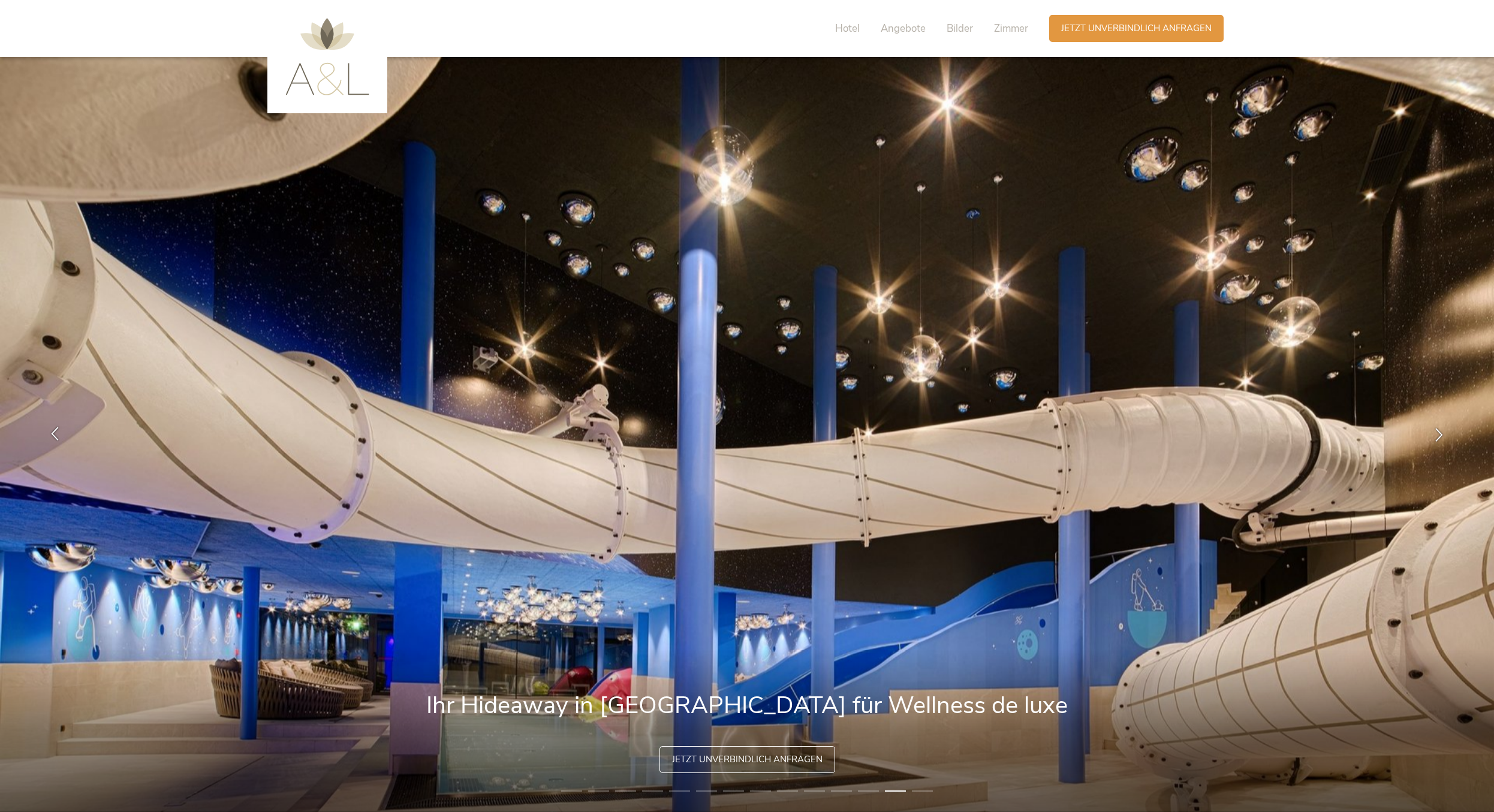
click at [46, 448] on div at bounding box center [54, 435] width 38 height 38
